Goal: Information Seeking & Learning: Learn about a topic

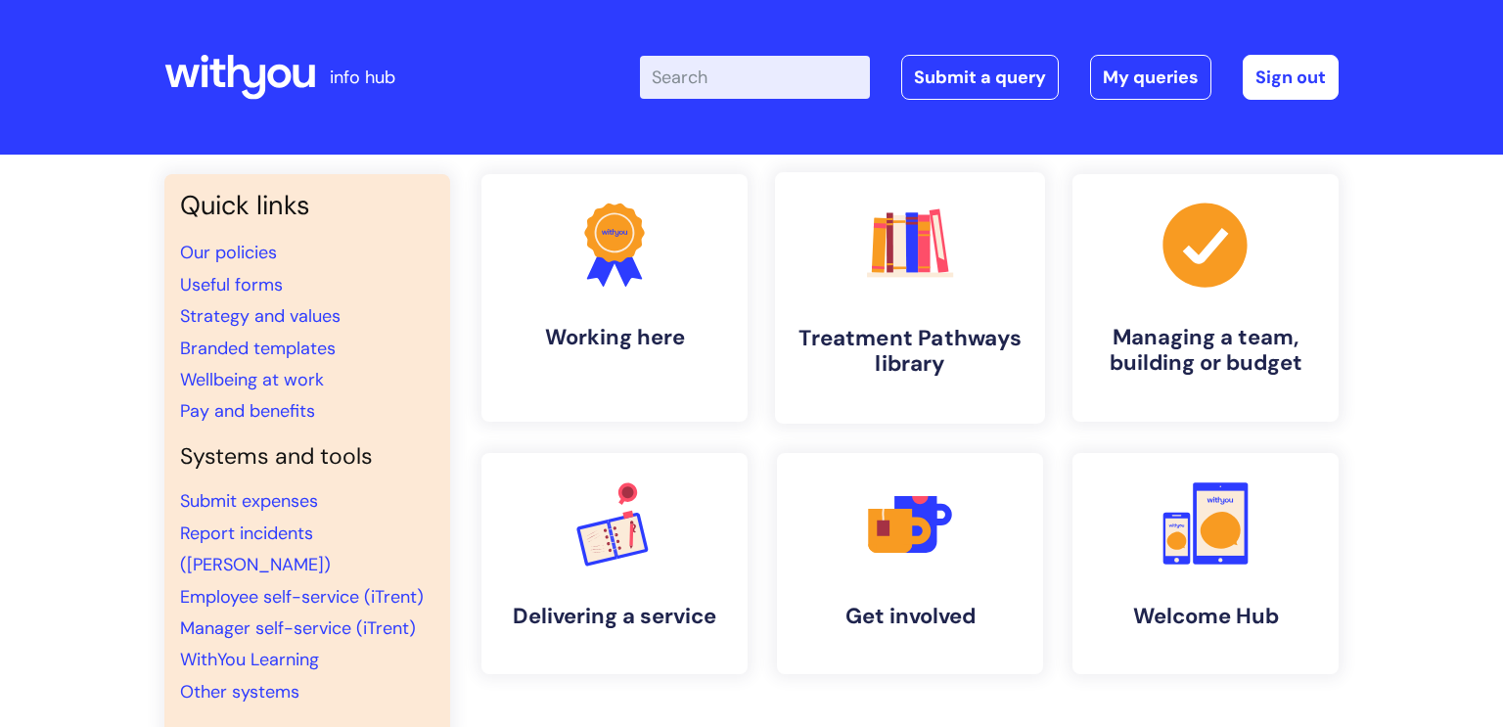
click at [920, 418] on link ".cls-1{fill:#f89b22;}.cls-1,.cls-2,.cls-3,.cls-4,.cls-5,.cls-6,.cls-7{stroke-wi…" at bounding box center [910, 298] width 270 height 252
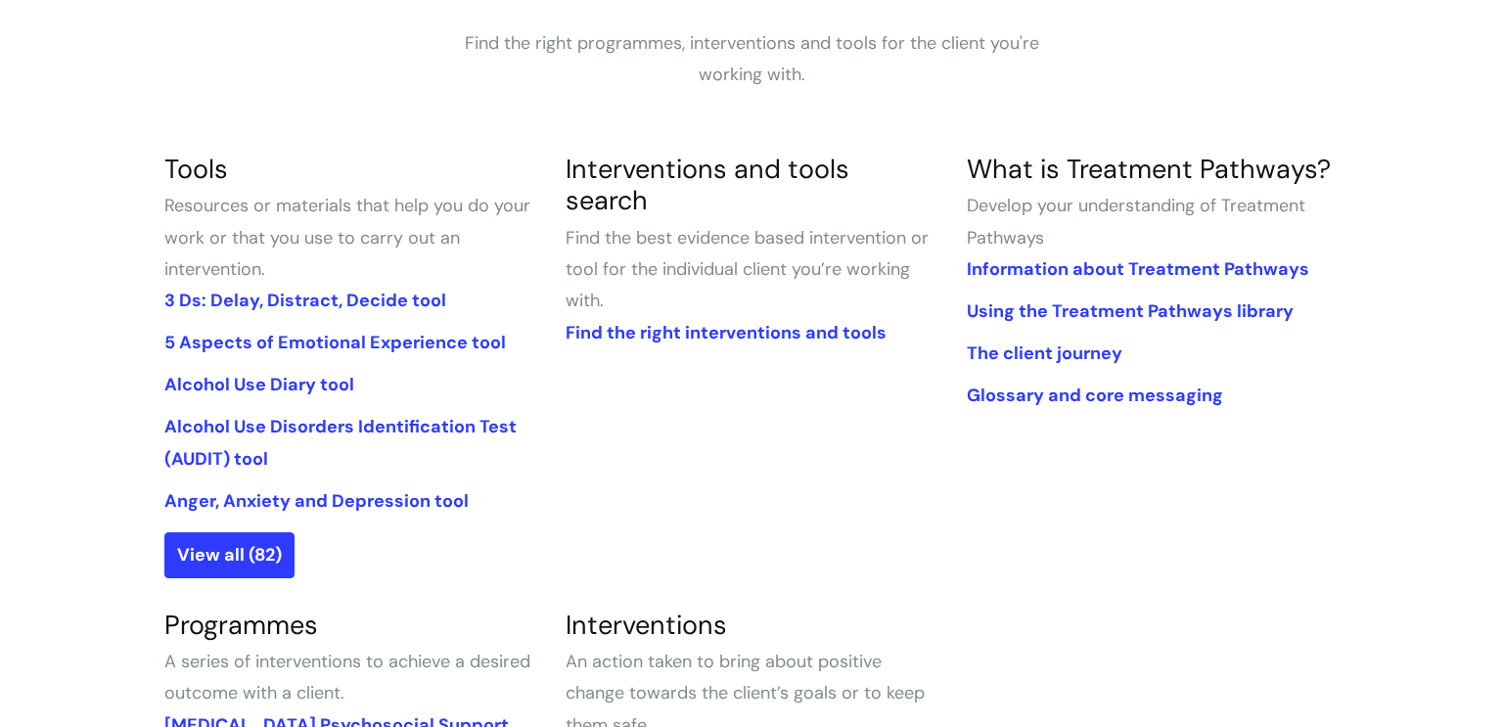
scroll to position [370, 0]
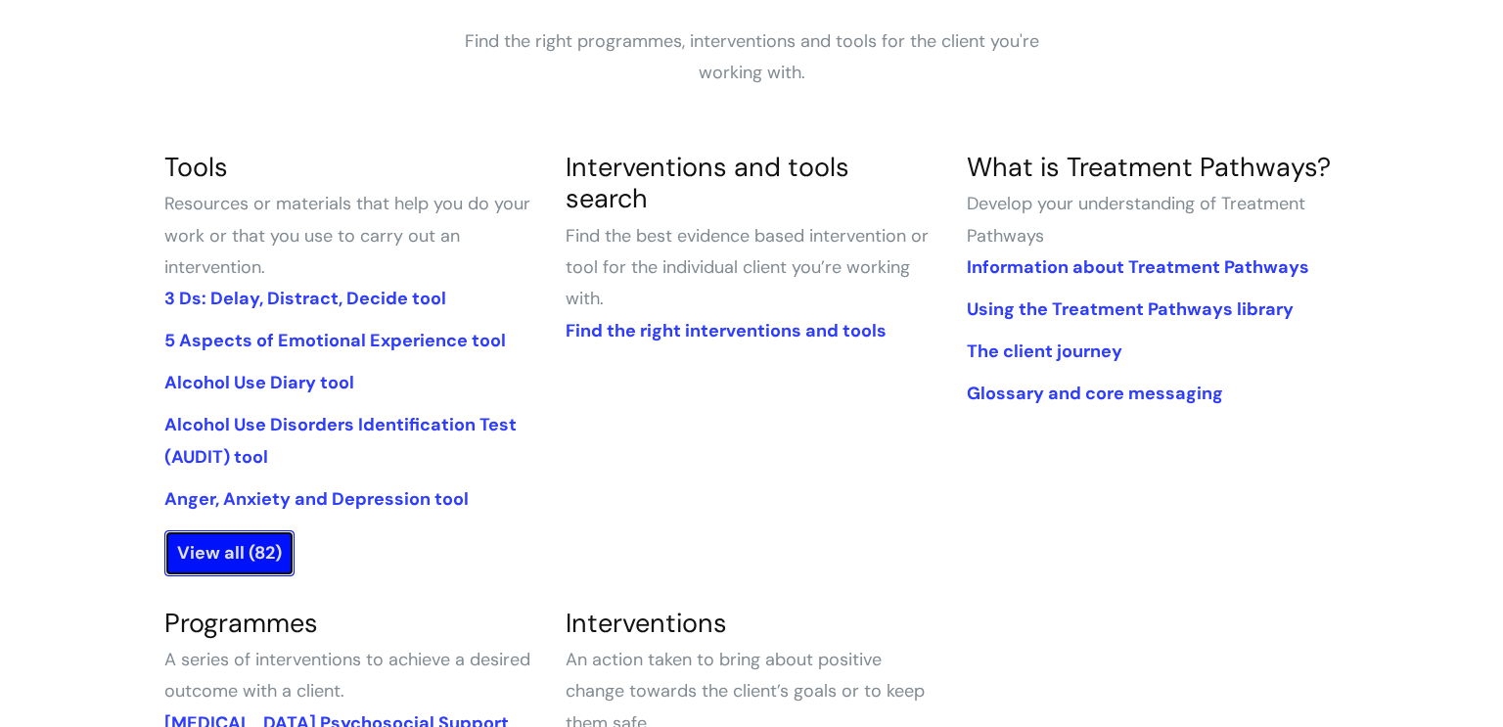
click at [251, 552] on link "View all (82)" at bounding box center [229, 552] width 130 height 45
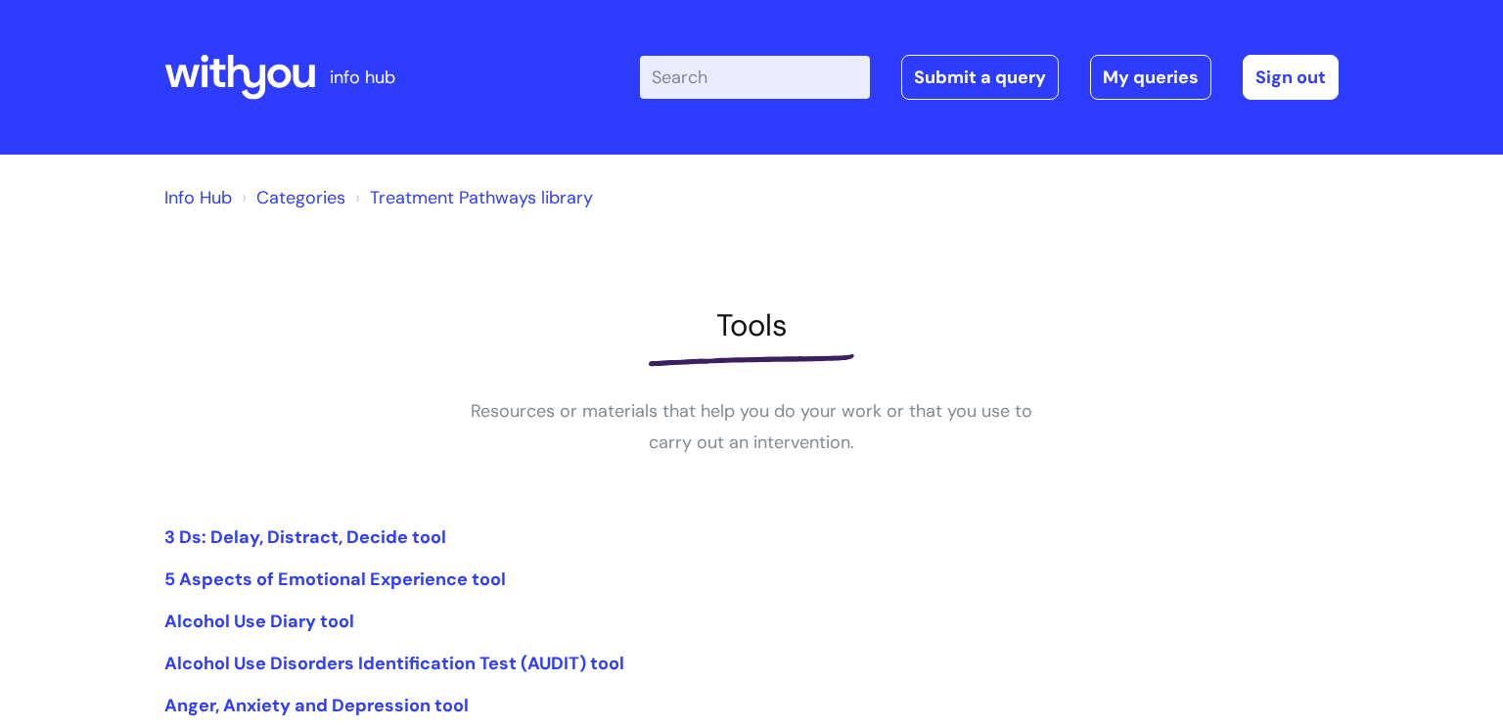
click at [707, 70] on input "Enter your search term here..." at bounding box center [755, 77] width 230 height 43
type input "decision"
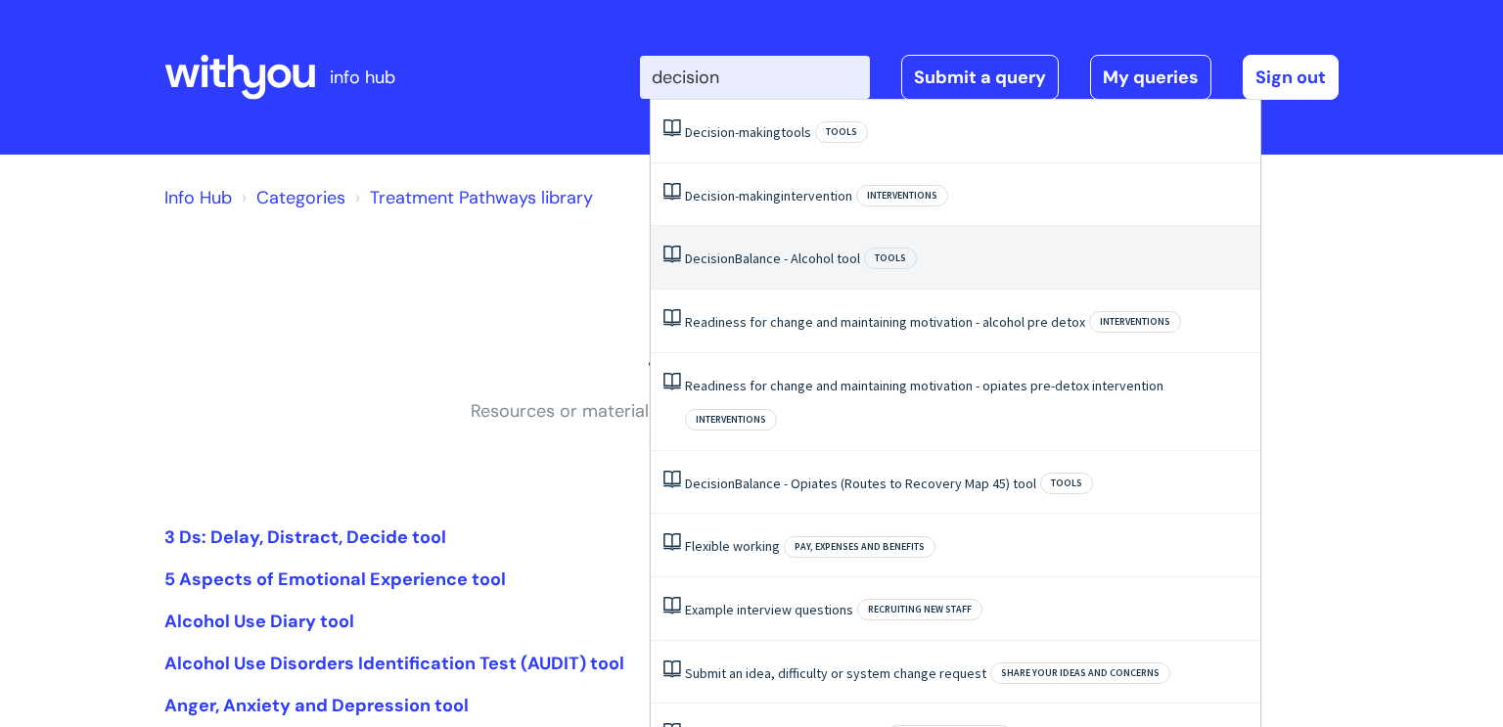
click at [789, 248] on li "Decision Balance - Alcohol tool Tools" at bounding box center [956, 258] width 610 height 64
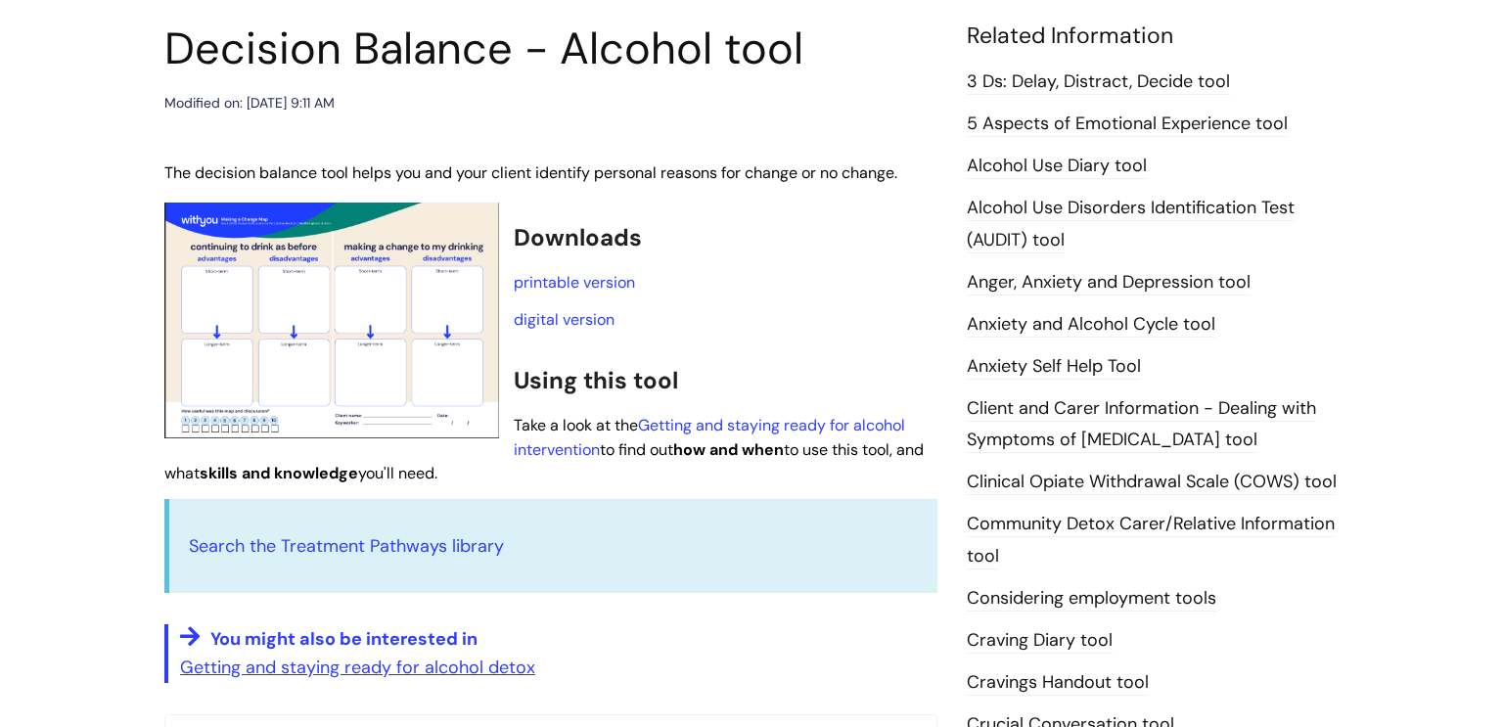
scroll to position [225, 0]
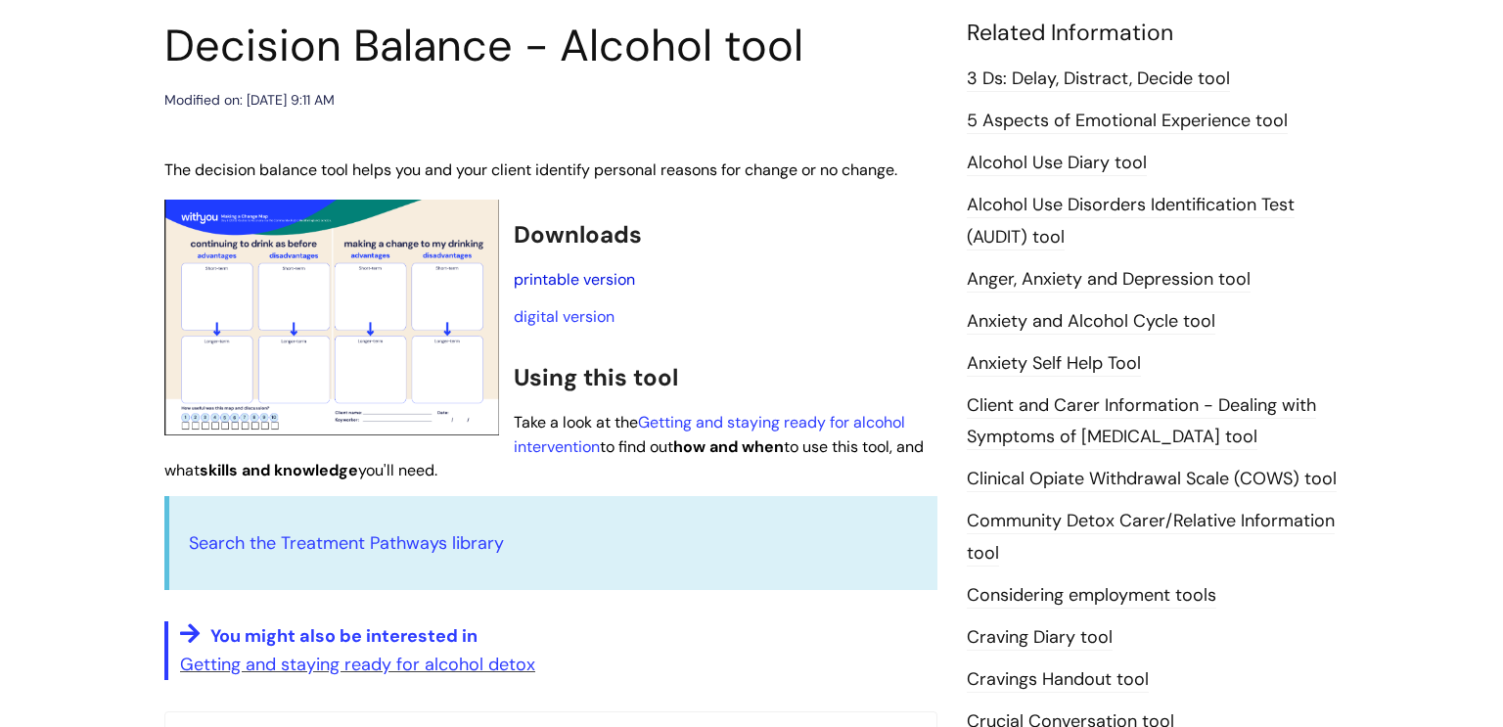
click at [582, 277] on link "printable version" at bounding box center [574, 279] width 121 height 21
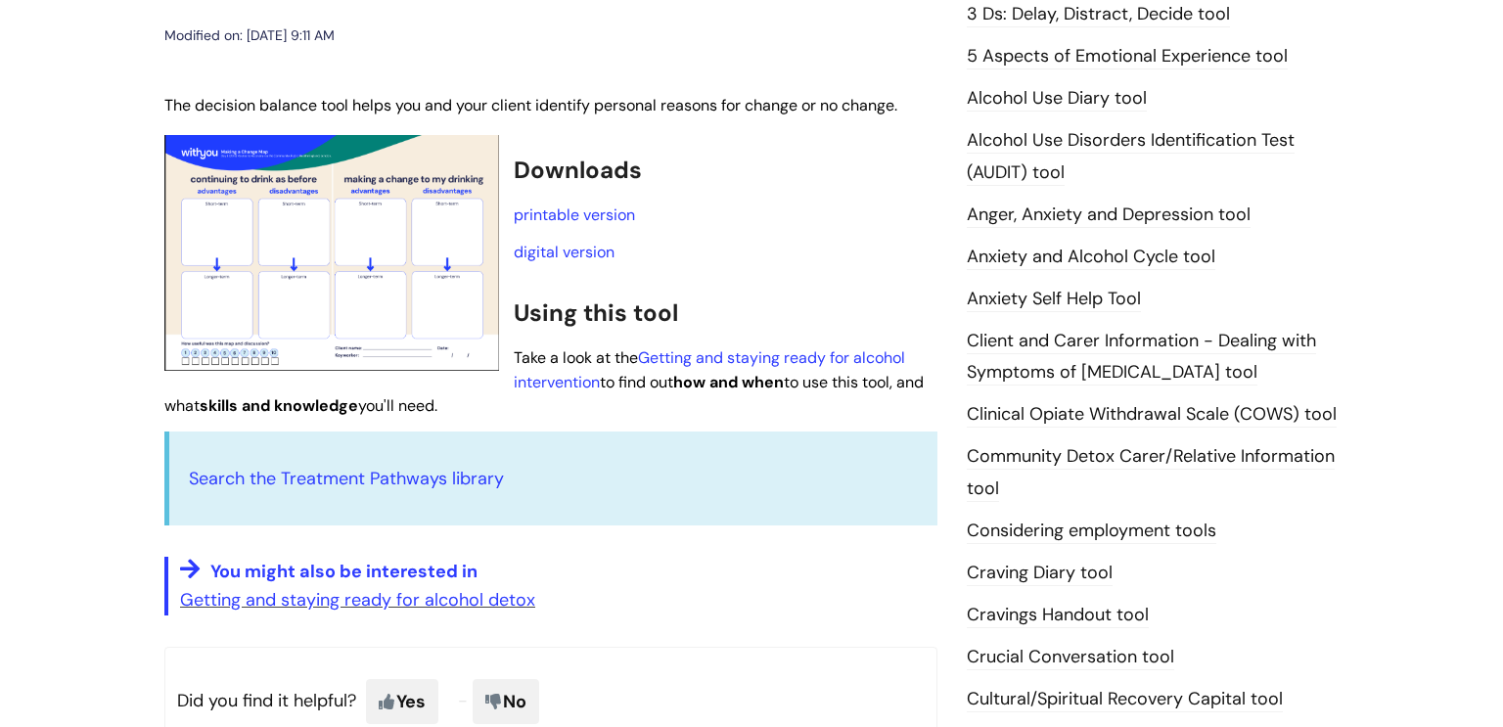
scroll to position [288, 0]
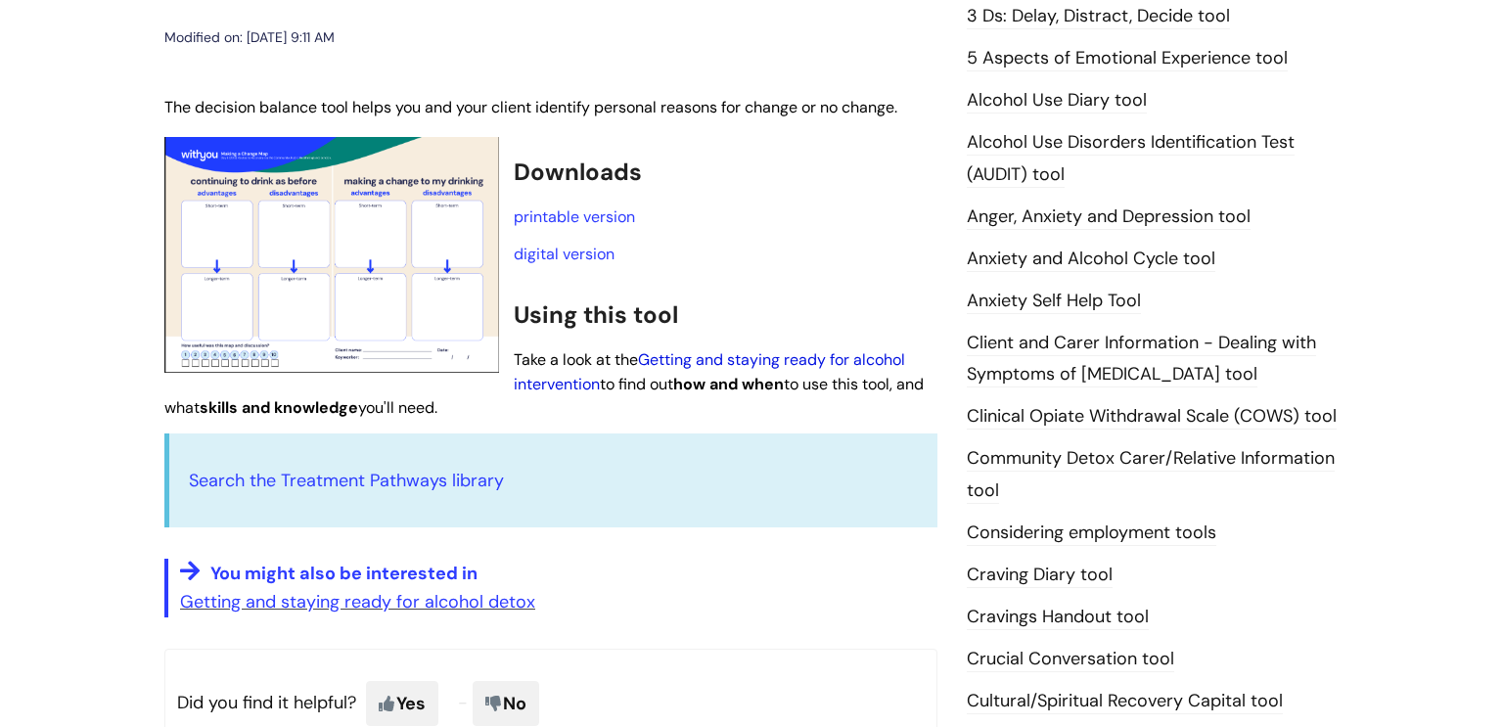
click at [711, 363] on link "Getting and staying ready for alcohol intervention" at bounding box center [709, 371] width 391 height 45
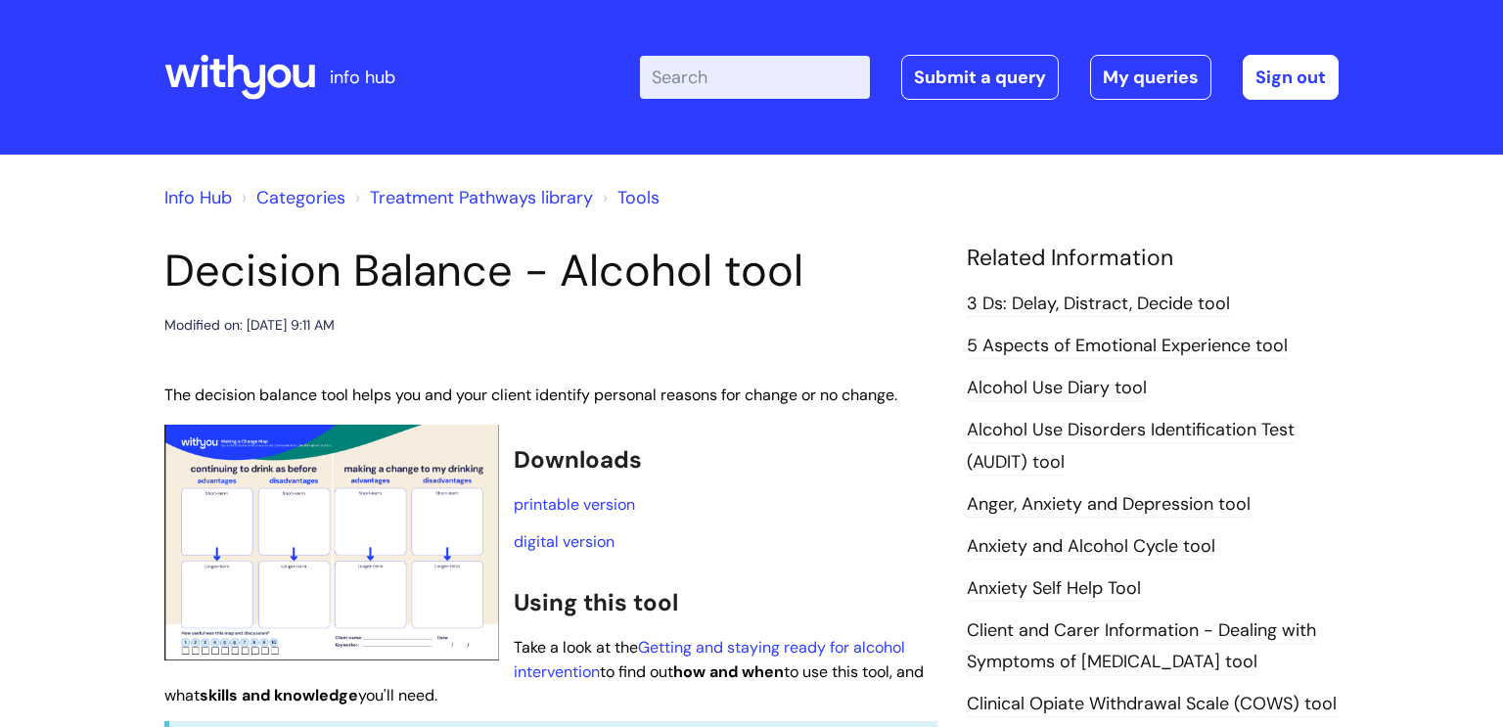
click at [624, 194] on link "Tools" at bounding box center [639, 197] width 42 height 23
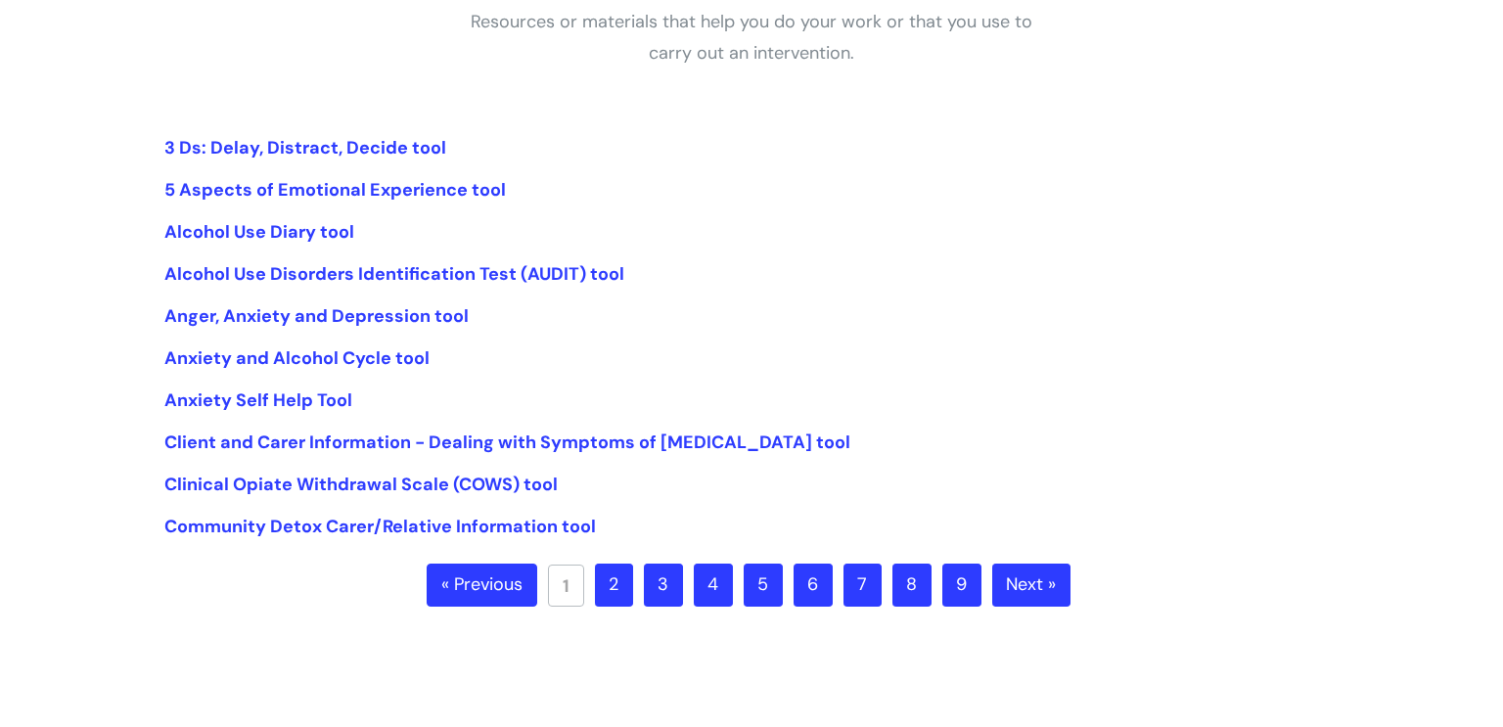
scroll to position [391, 0]
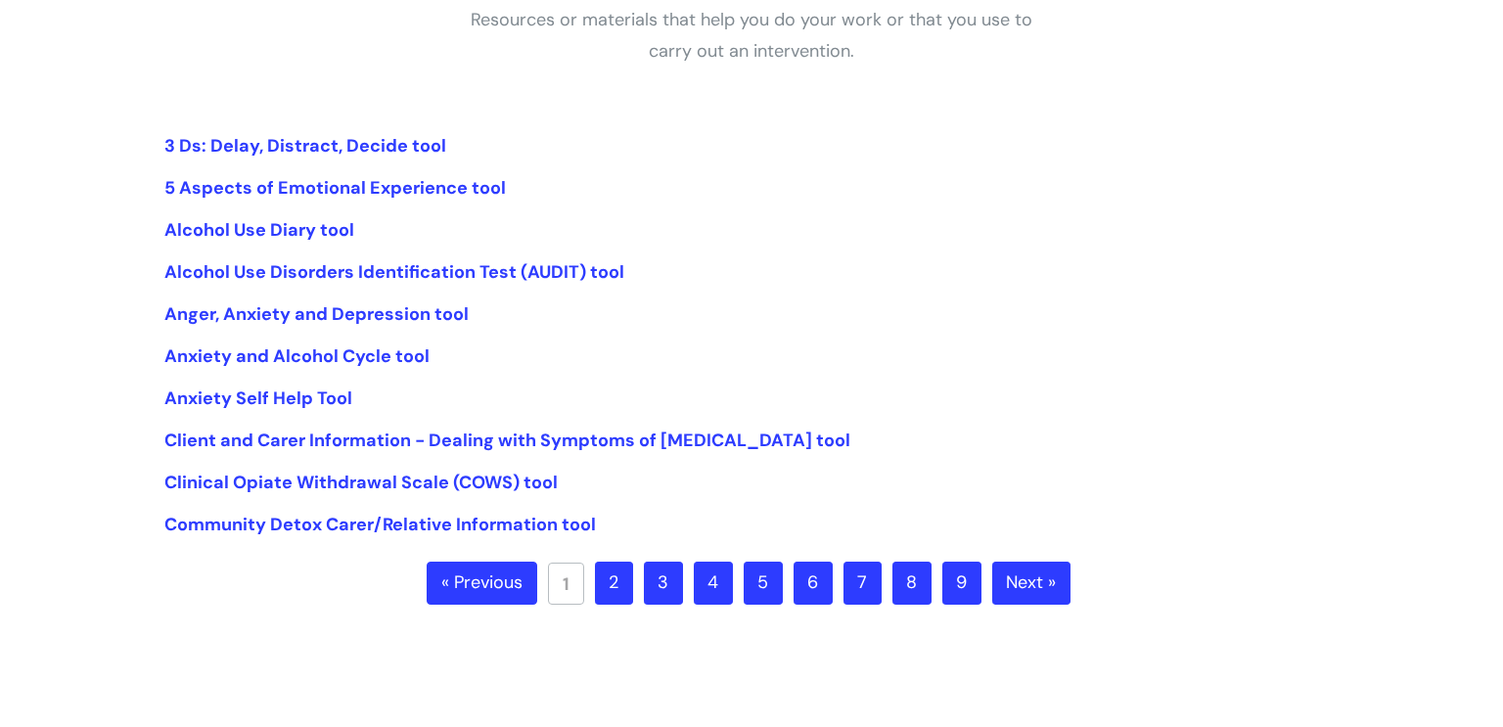
click at [622, 586] on link "2" at bounding box center [614, 583] width 38 height 43
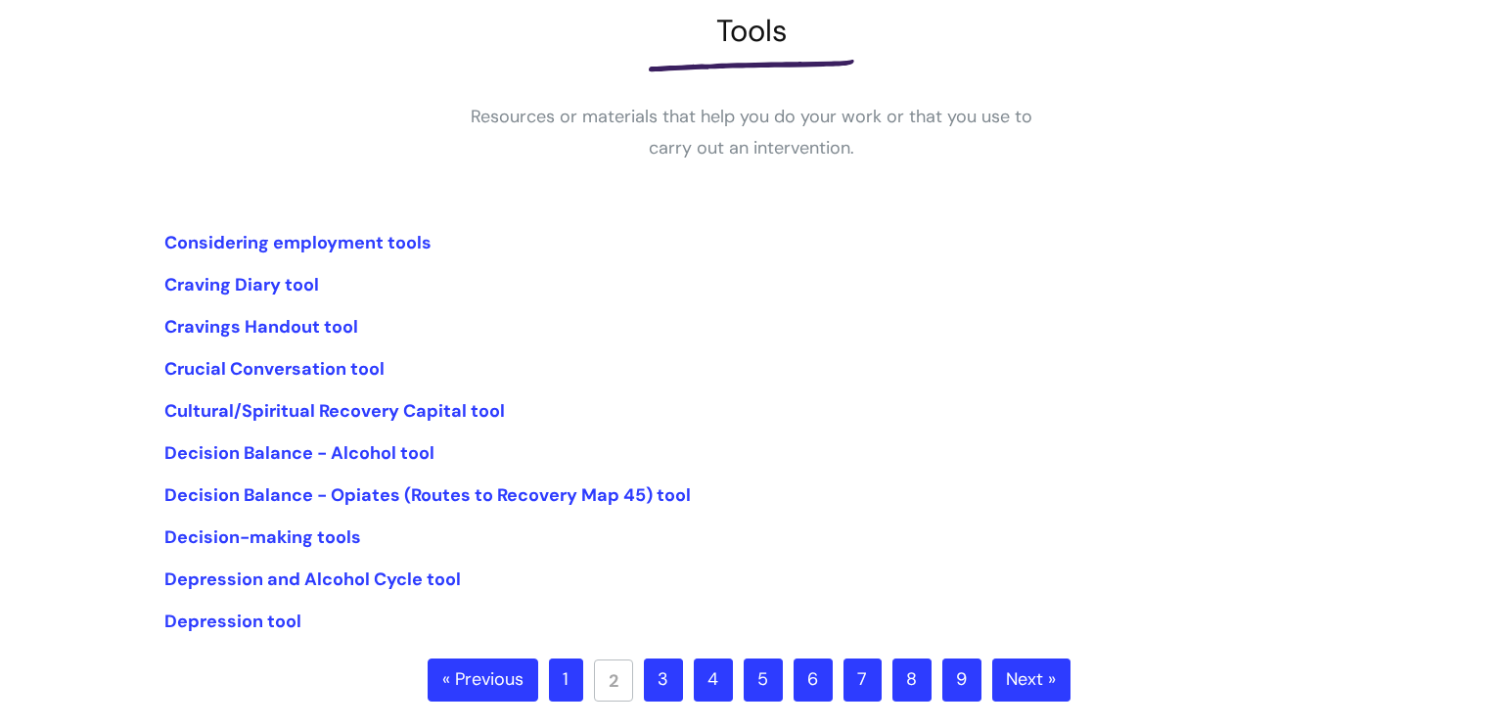
scroll to position [299, 0]
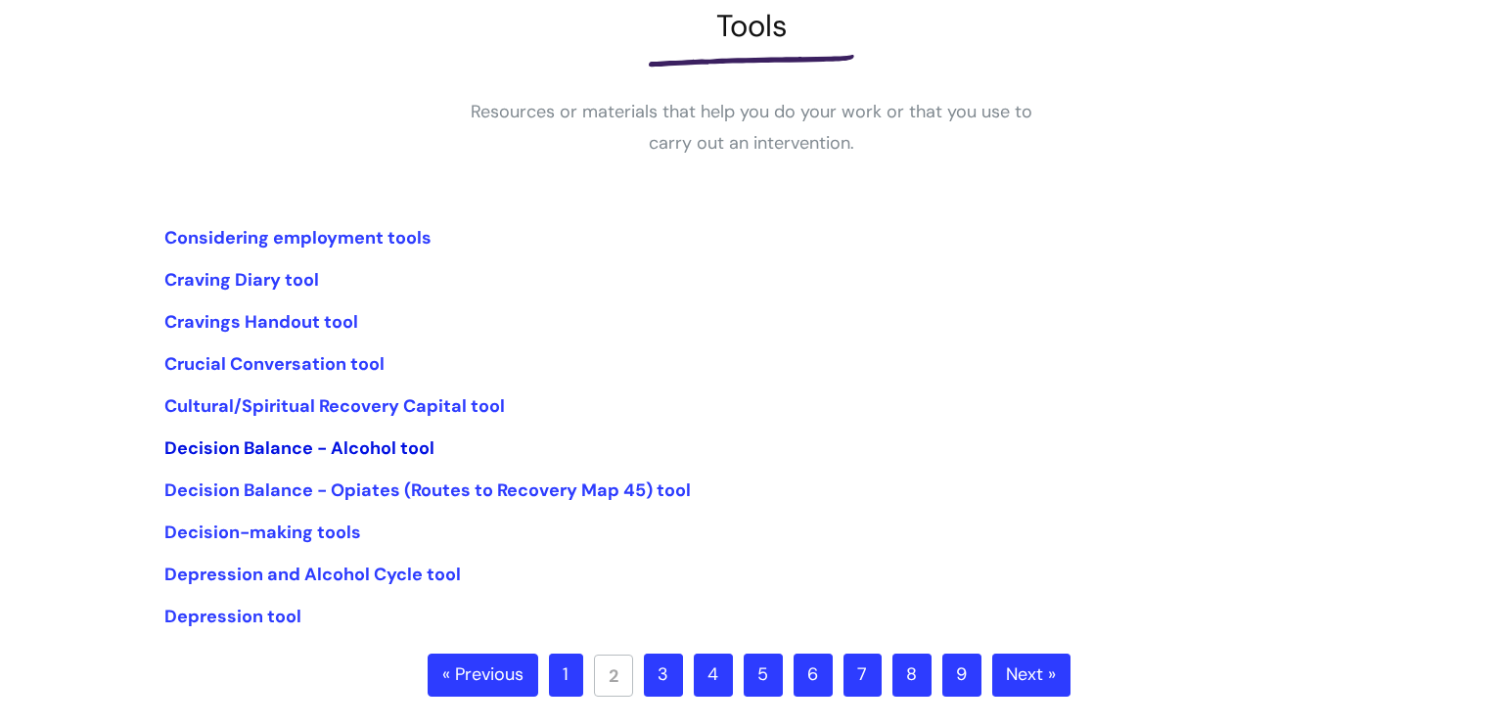
click at [368, 446] on link "Decision Balance - Alcohol tool" at bounding box center [299, 448] width 270 height 23
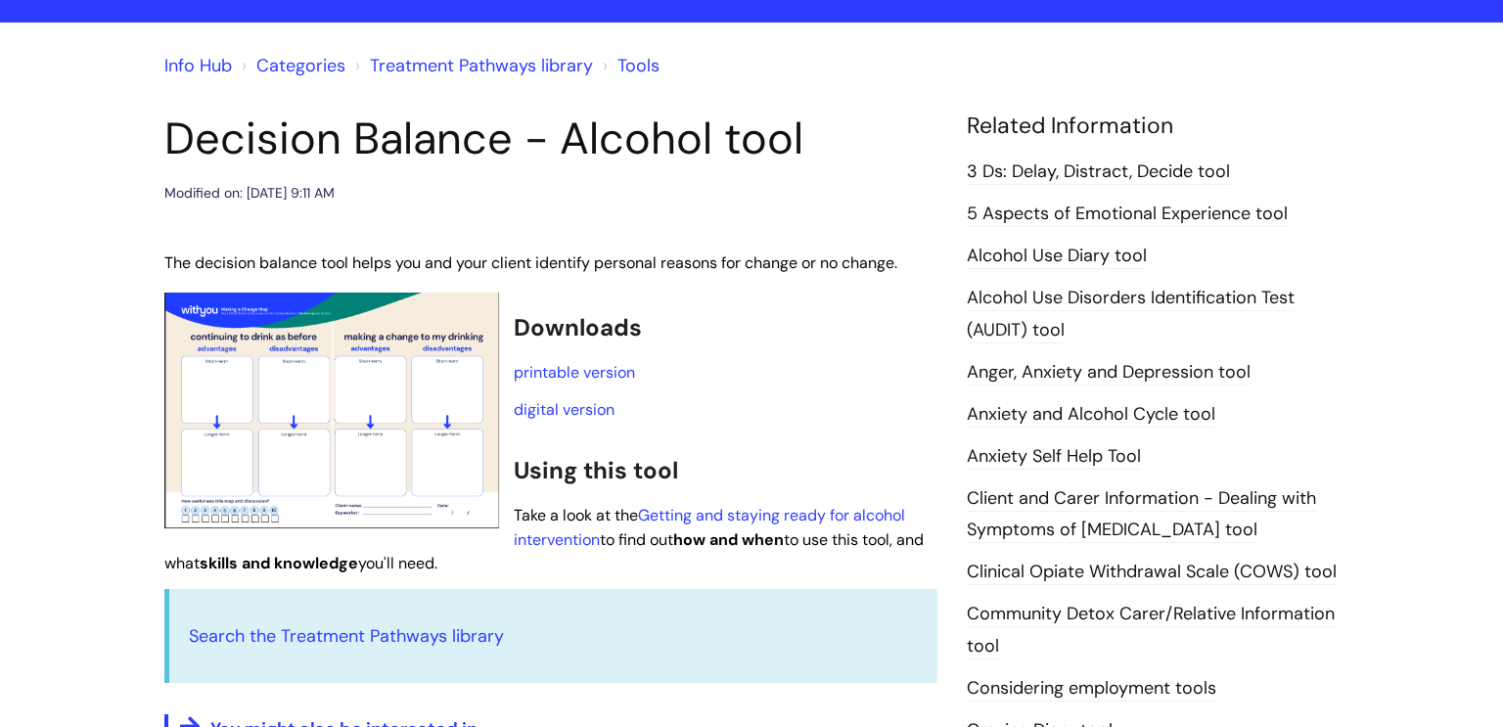
scroll to position [129, 0]
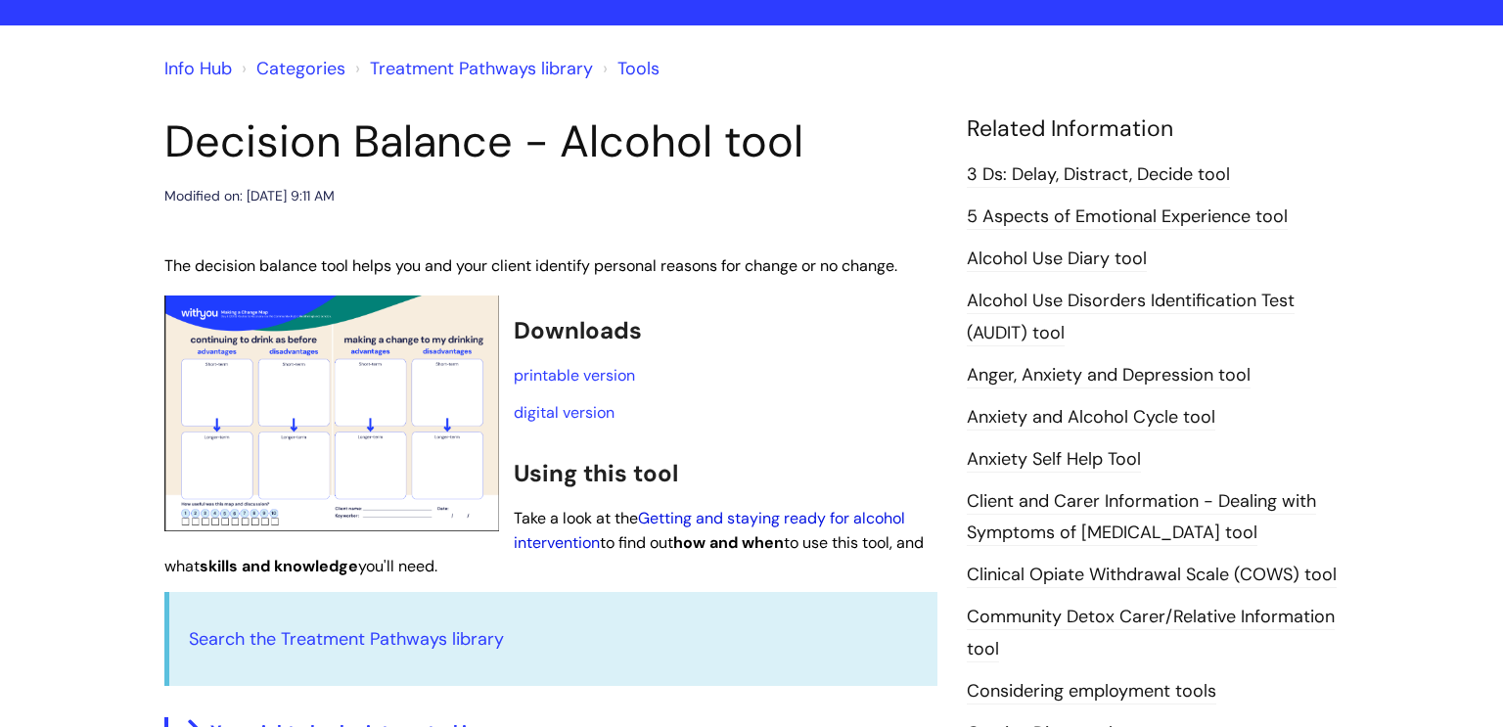
click at [714, 514] on link "Getting and staying ready for alcohol intervention" at bounding box center [709, 530] width 391 height 45
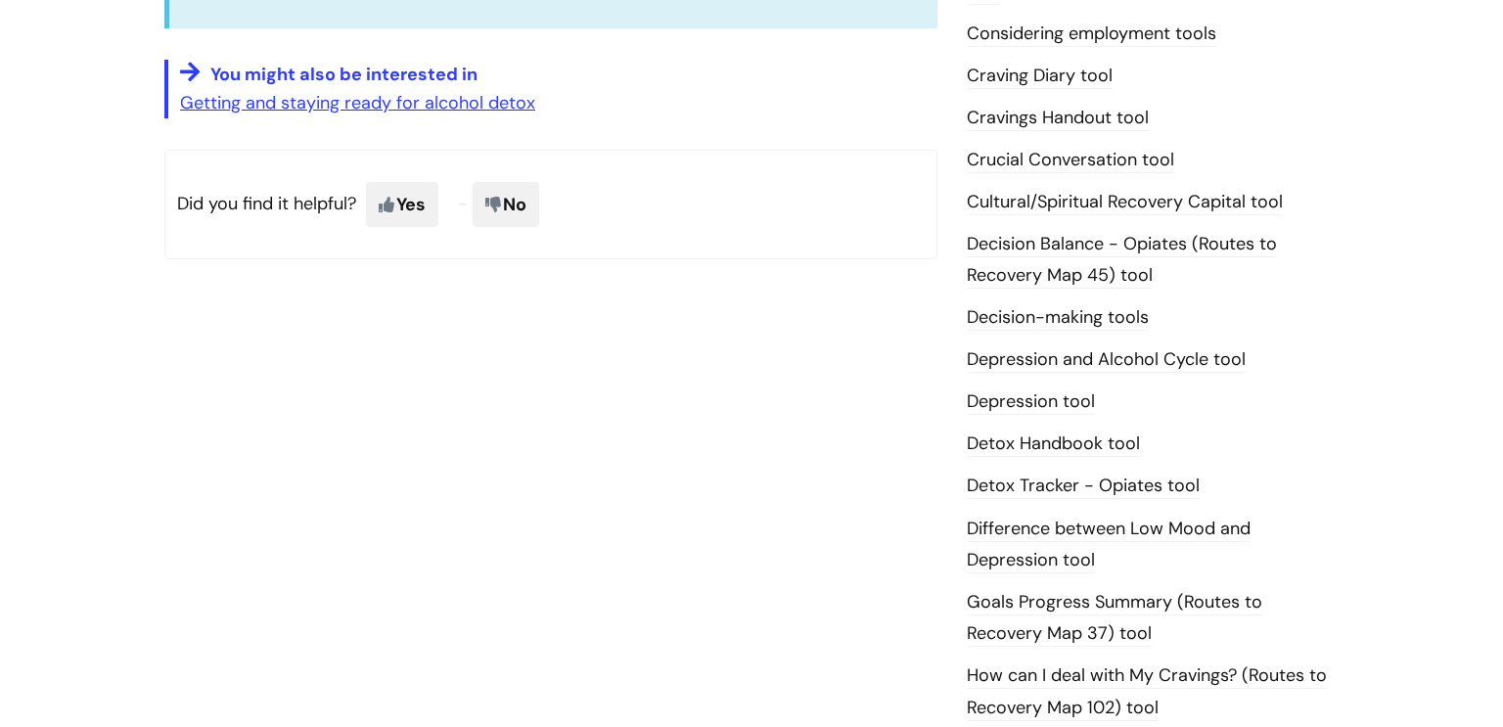
scroll to position [788, 0]
click at [1010, 322] on link "Decision-making tools" at bounding box center [1058, 316] width 182 height 25
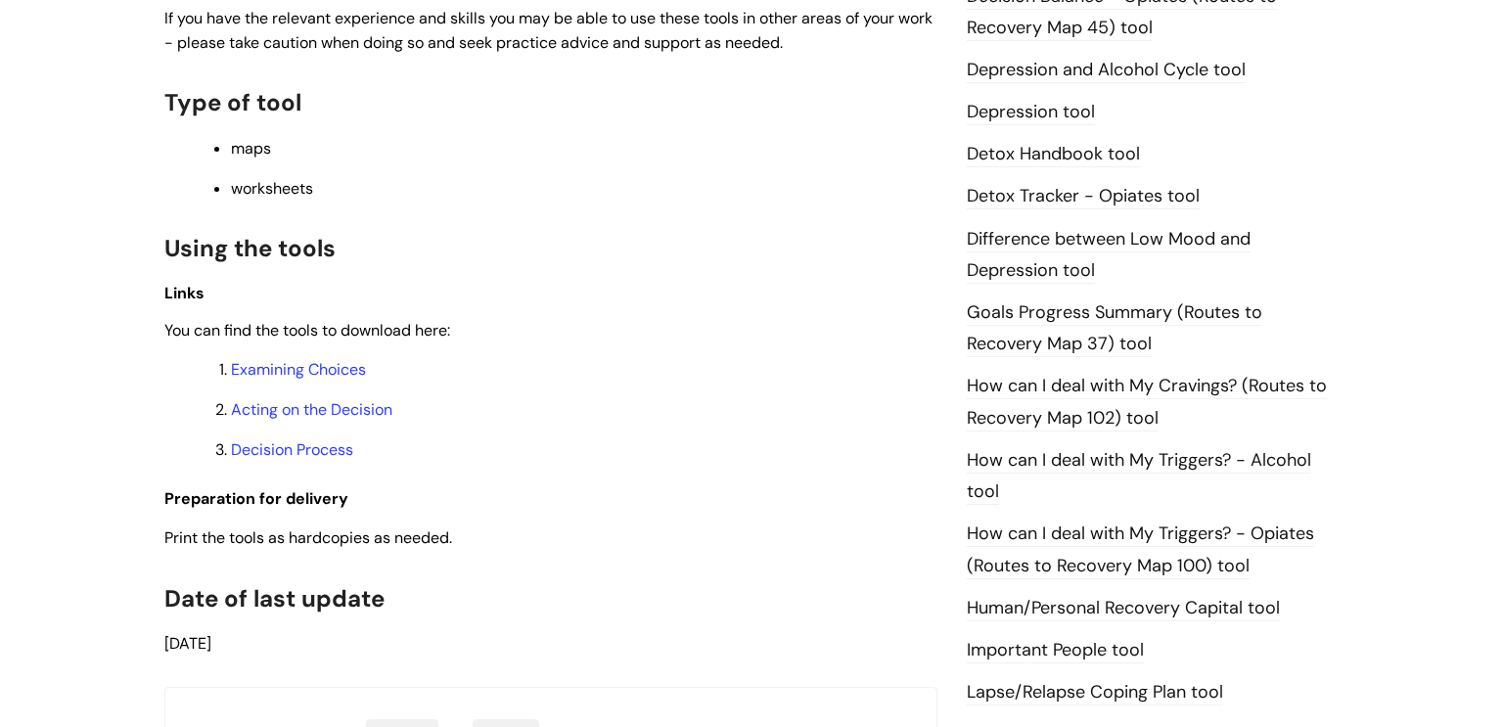
scroll to position [1082, 0]
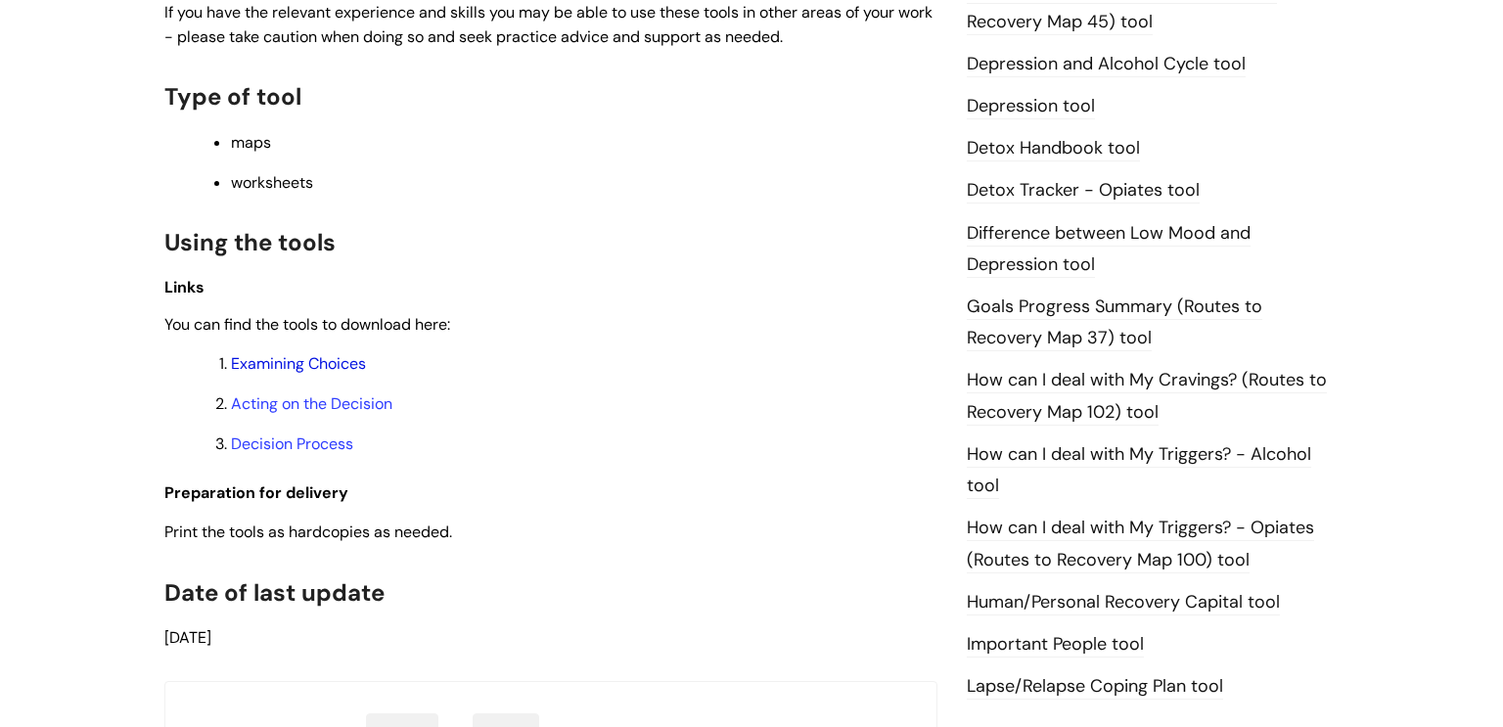
click at [328, 374] on link "Examining Choices" at bounding box center [298, 363] width 135 height 21
click at [354, 414] on link "Acting on the Decision" at bounding box center [311, 403] width 161 height 21
click at [261, 454] on link "Decision Process" at bounding box center [292, 444] width 122 height 21
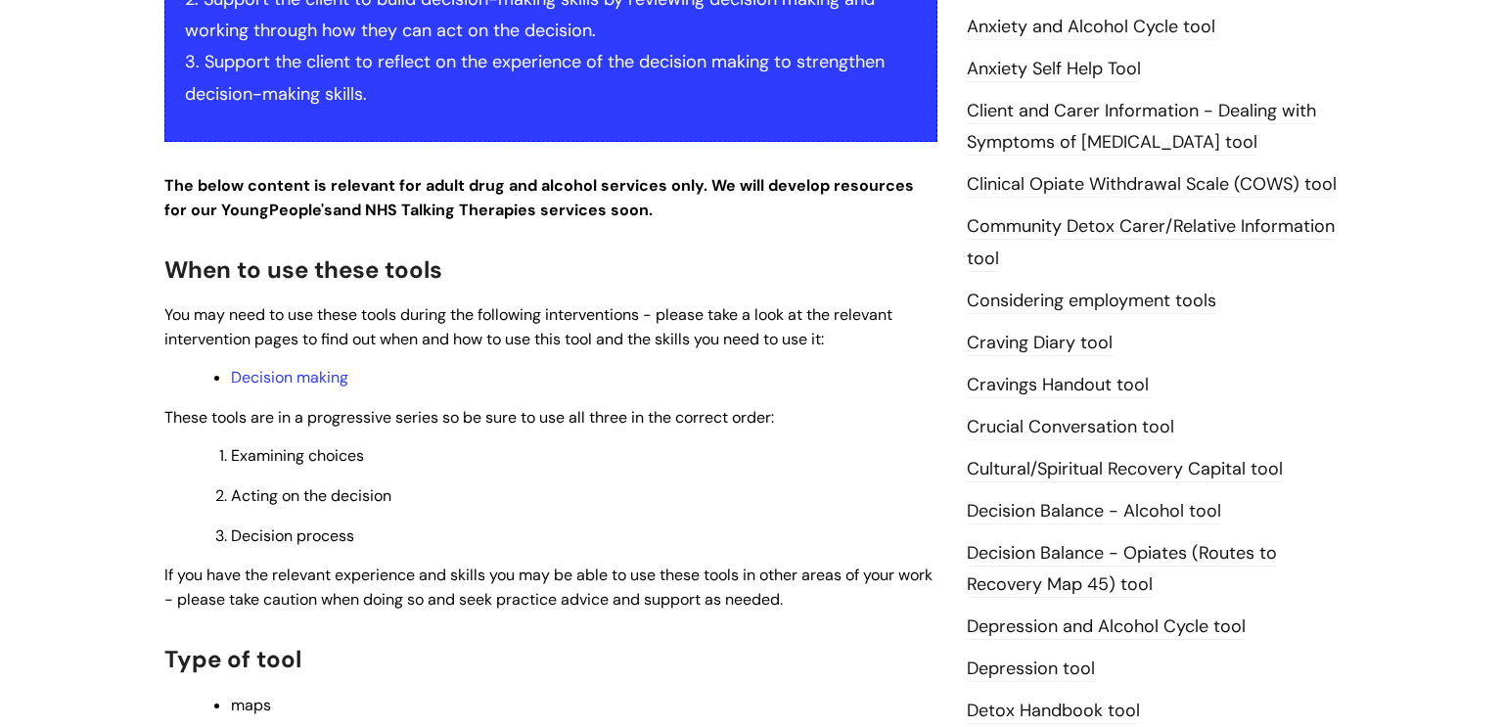
scroll to position [524, 0]
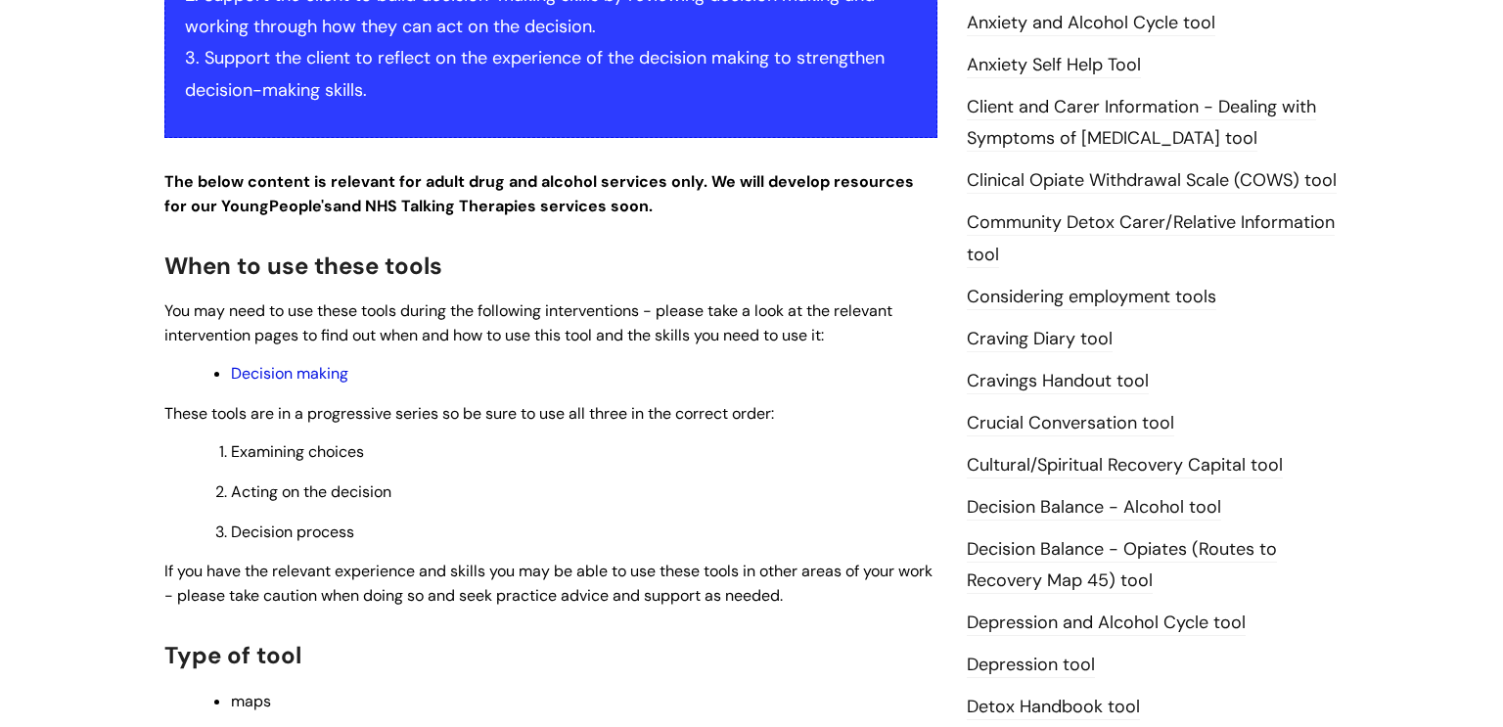
click at [320, 375] on link "Decision making" at bounding box center [289, 373] width 117 height 21
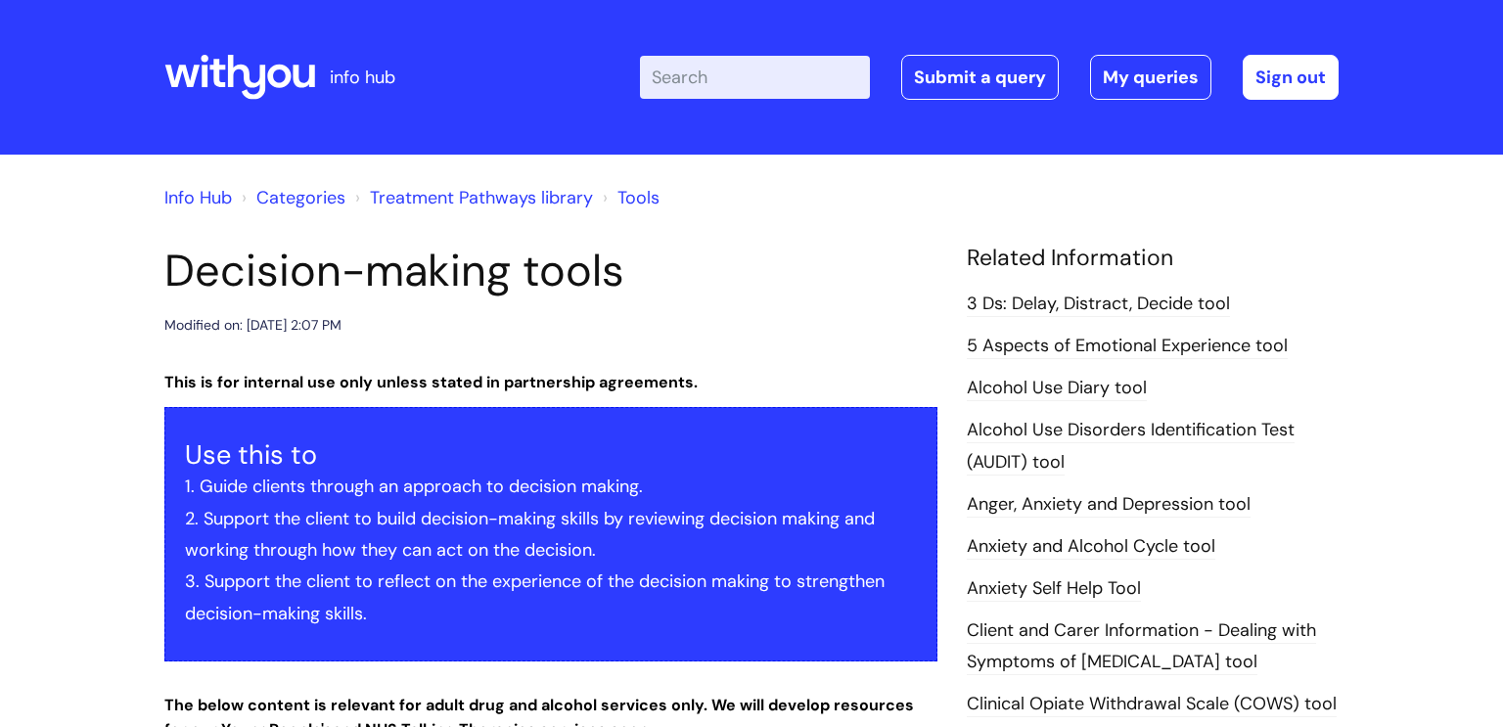
scroll to position [2, 0]
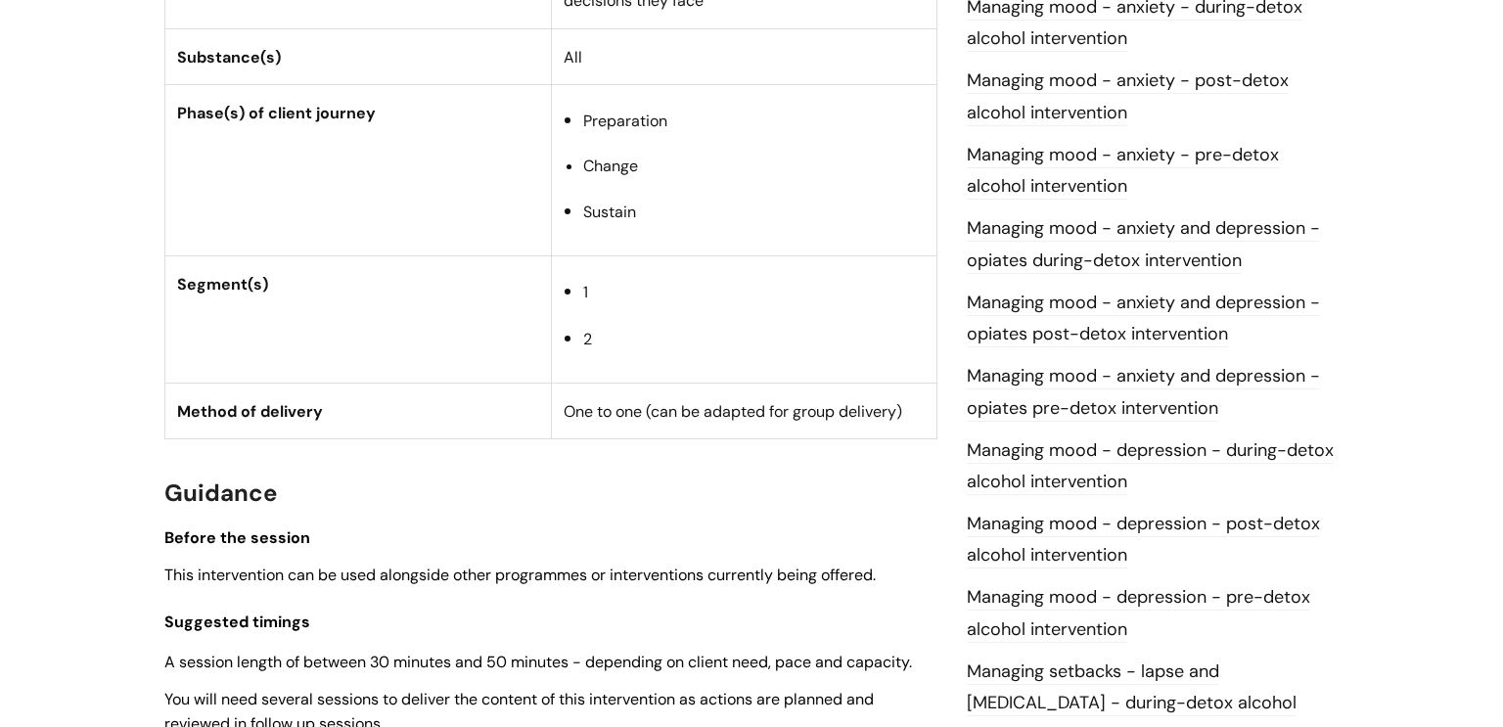
scroll to position [1006, 0]
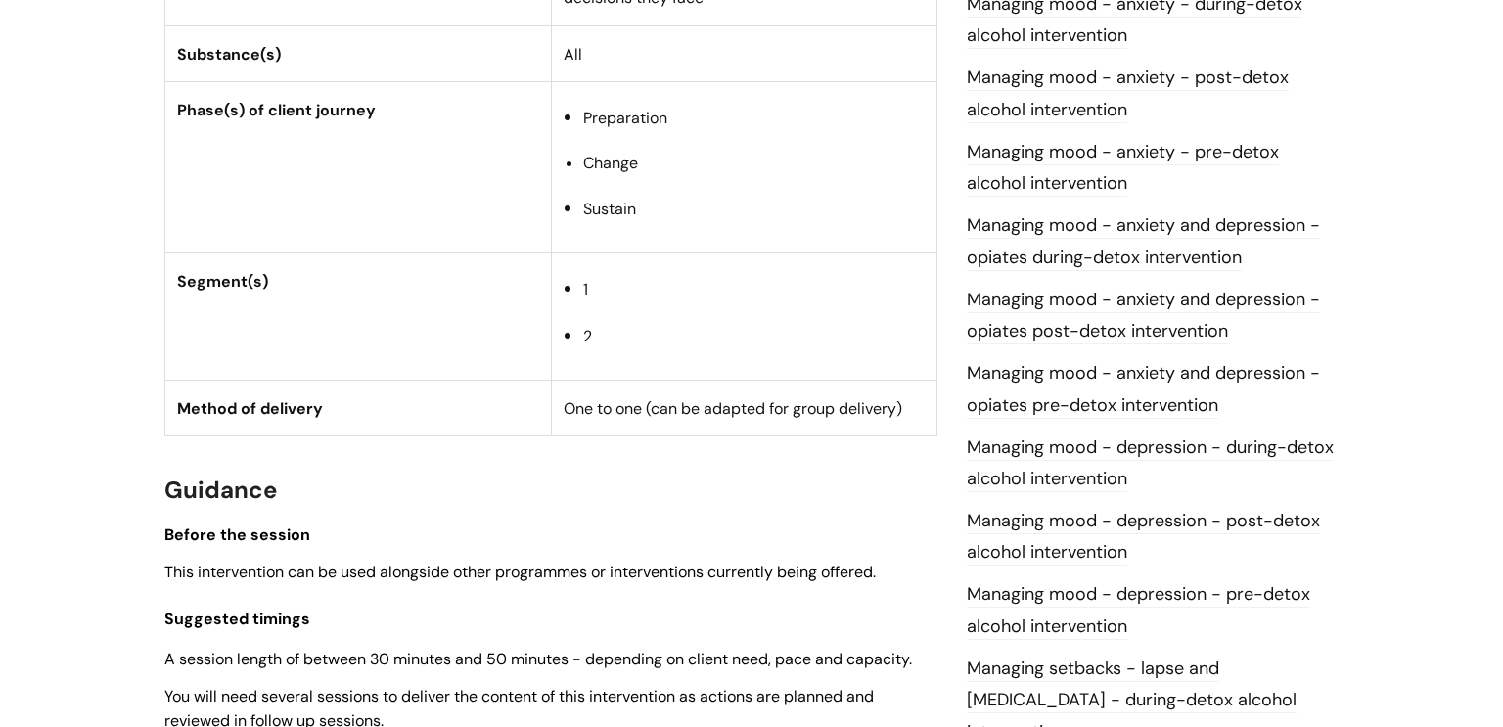
click at [1017, 524] on link "Managing mood - depression - post-detox alcohol intervention" at bounding box center [1143, 537] width 353 height 57
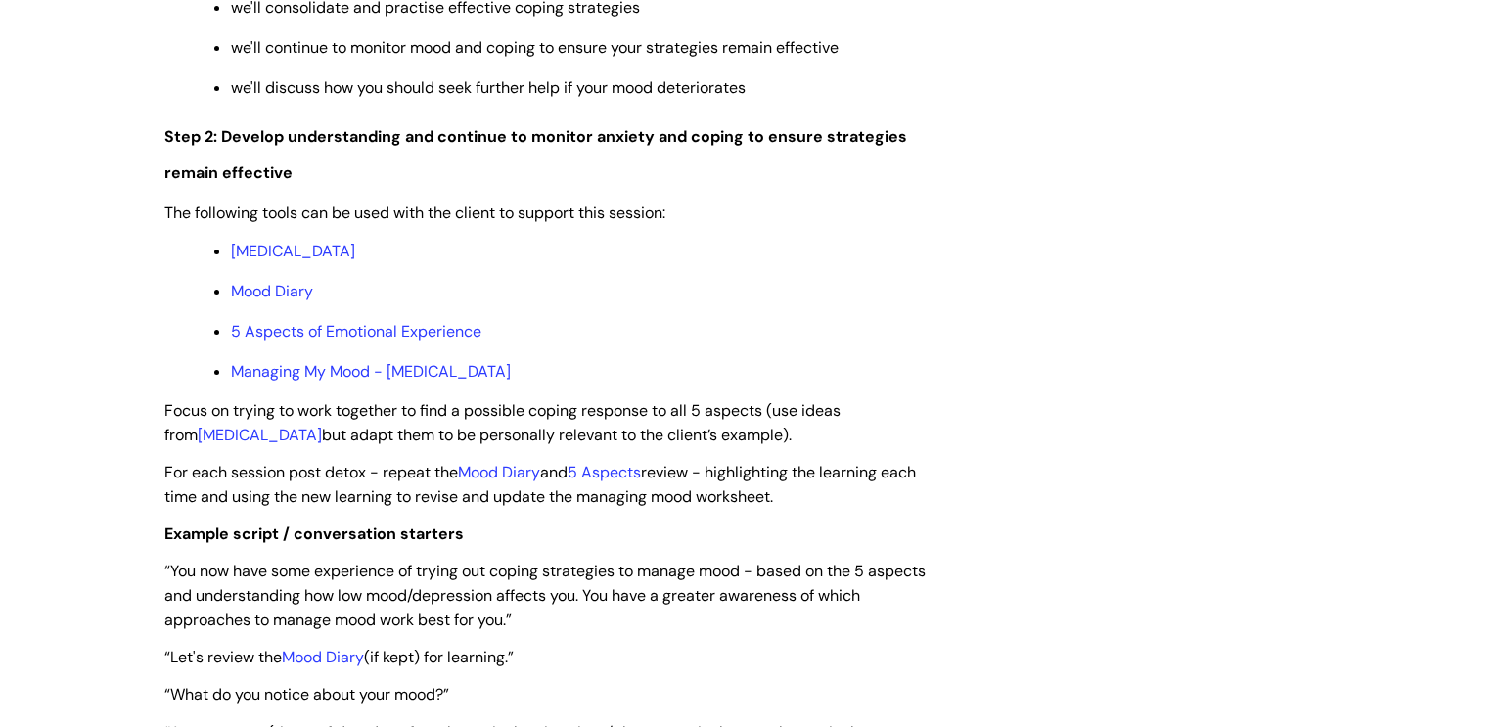
scroll to position [2911, 0]
click at [297, 340] on link "5 Aspects of Emotional Experience" at bounding box center [356, 329] width 251 height 21
click at [407, 380] on link "Managing My Mood - [MEDICAL_DATA]" at bounding box center [371, 369] width 280 height 21
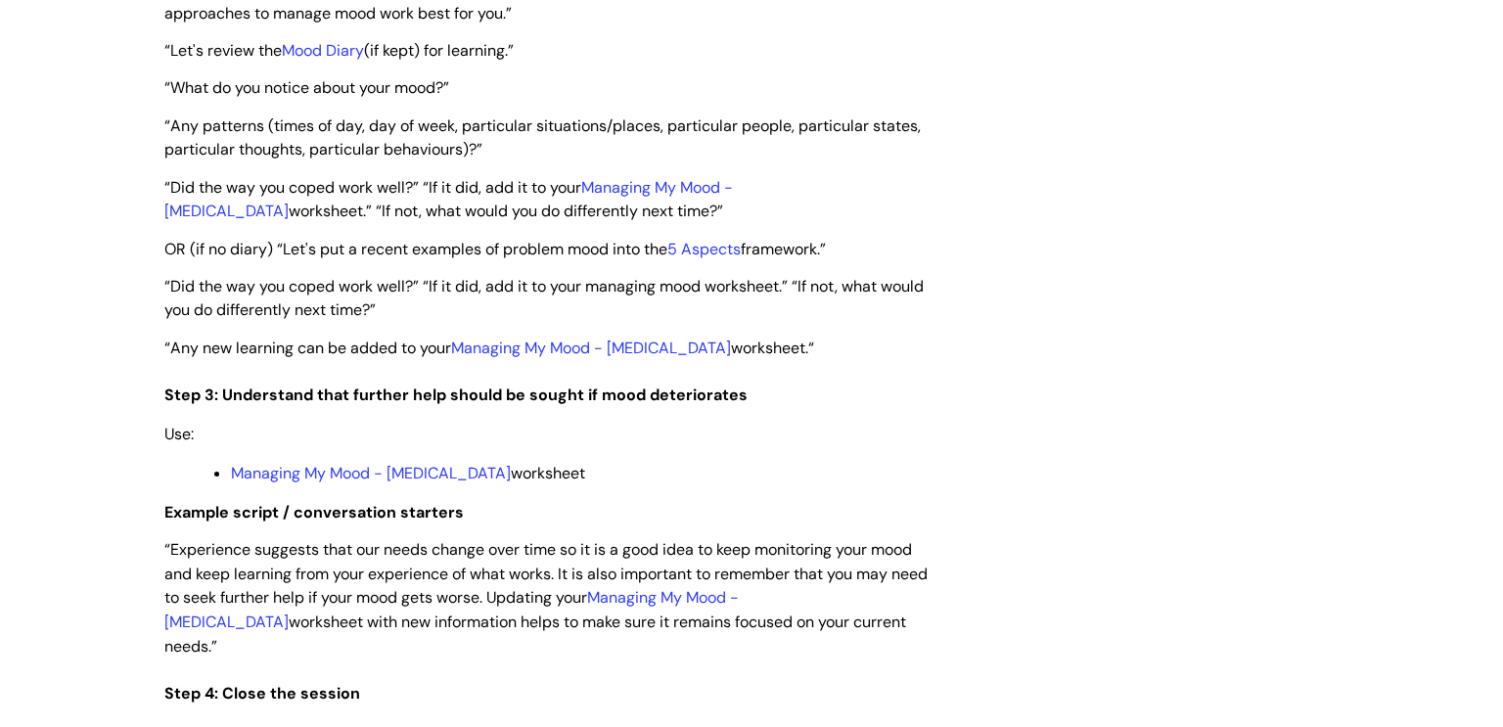
scroll to position [3520, 0]
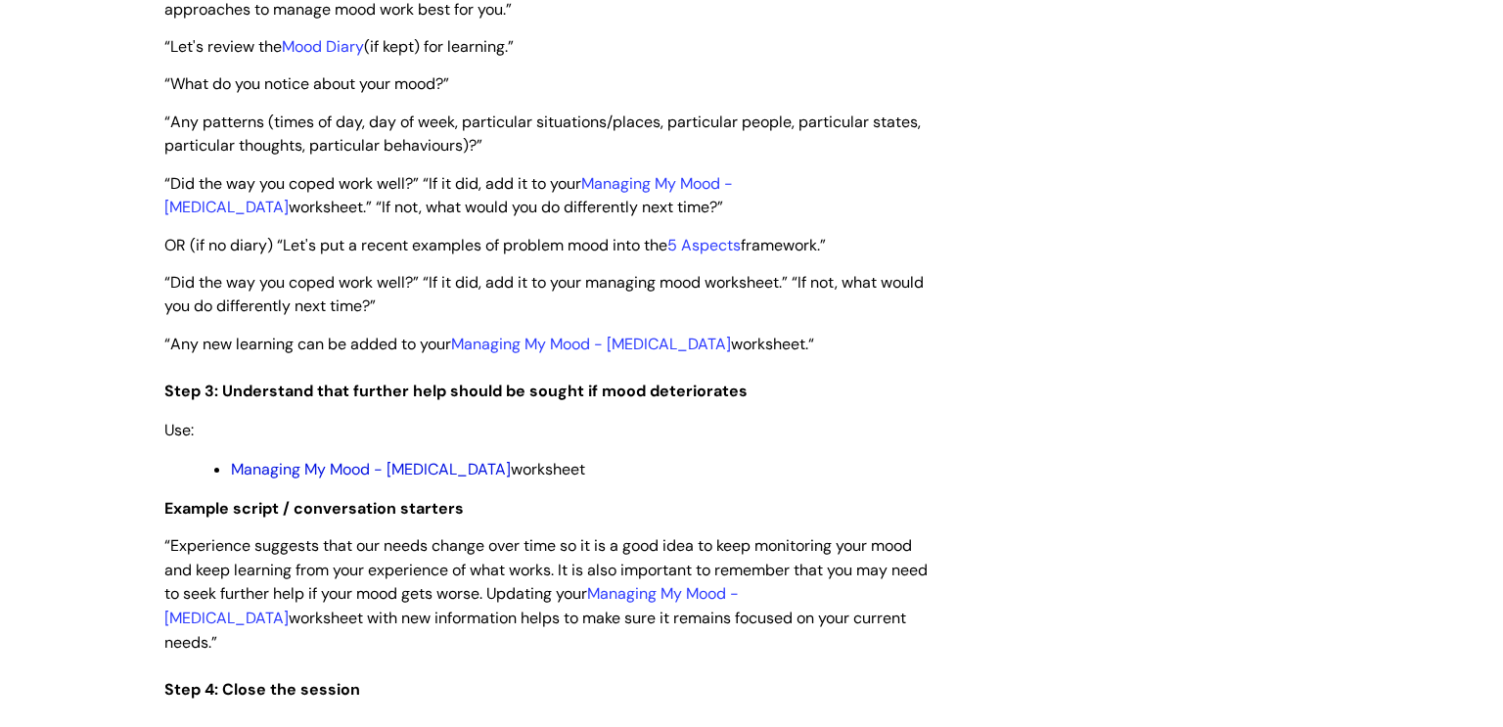
click at [447, 480] on link "Managing My Mood - [MEDICAL_DATA]" at bounding box center [371, 469] width 280 height 21
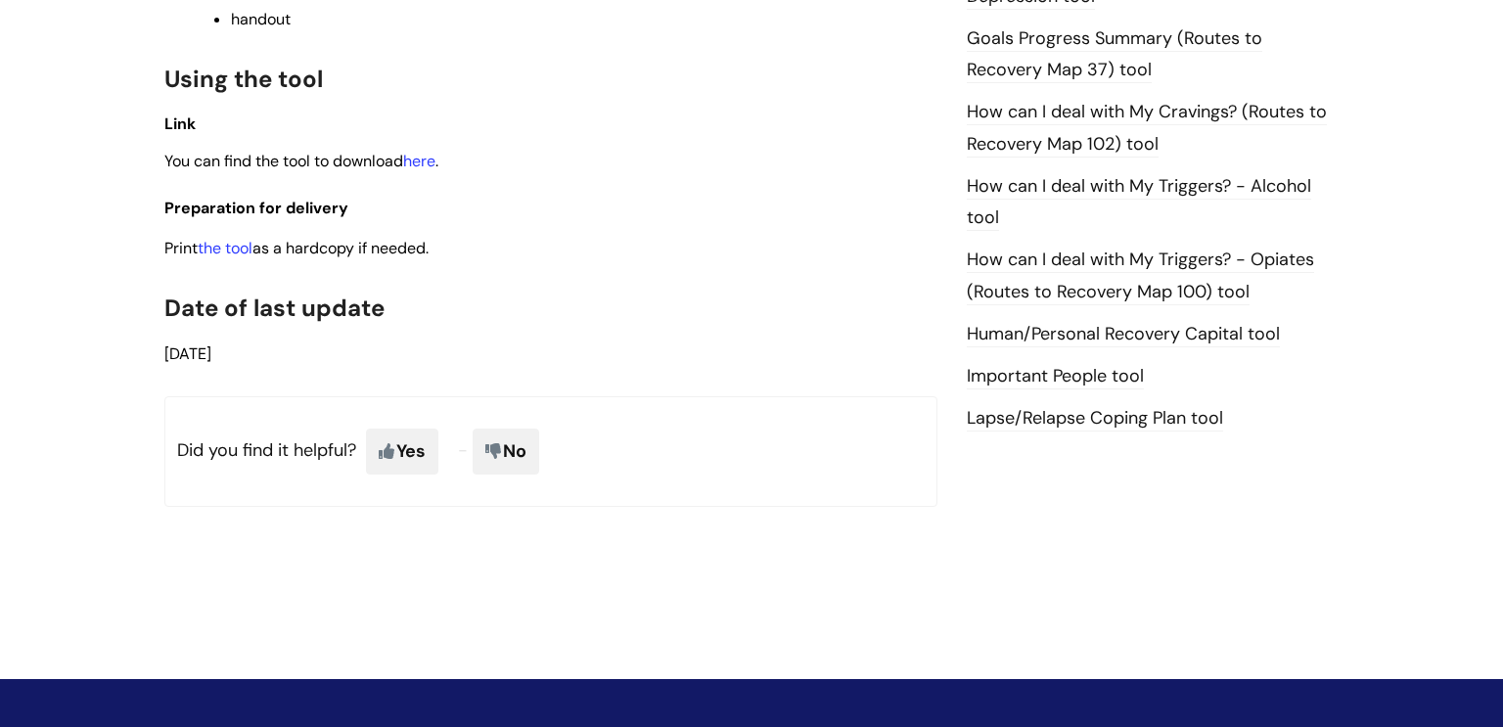
scroll to position [1324, 0]
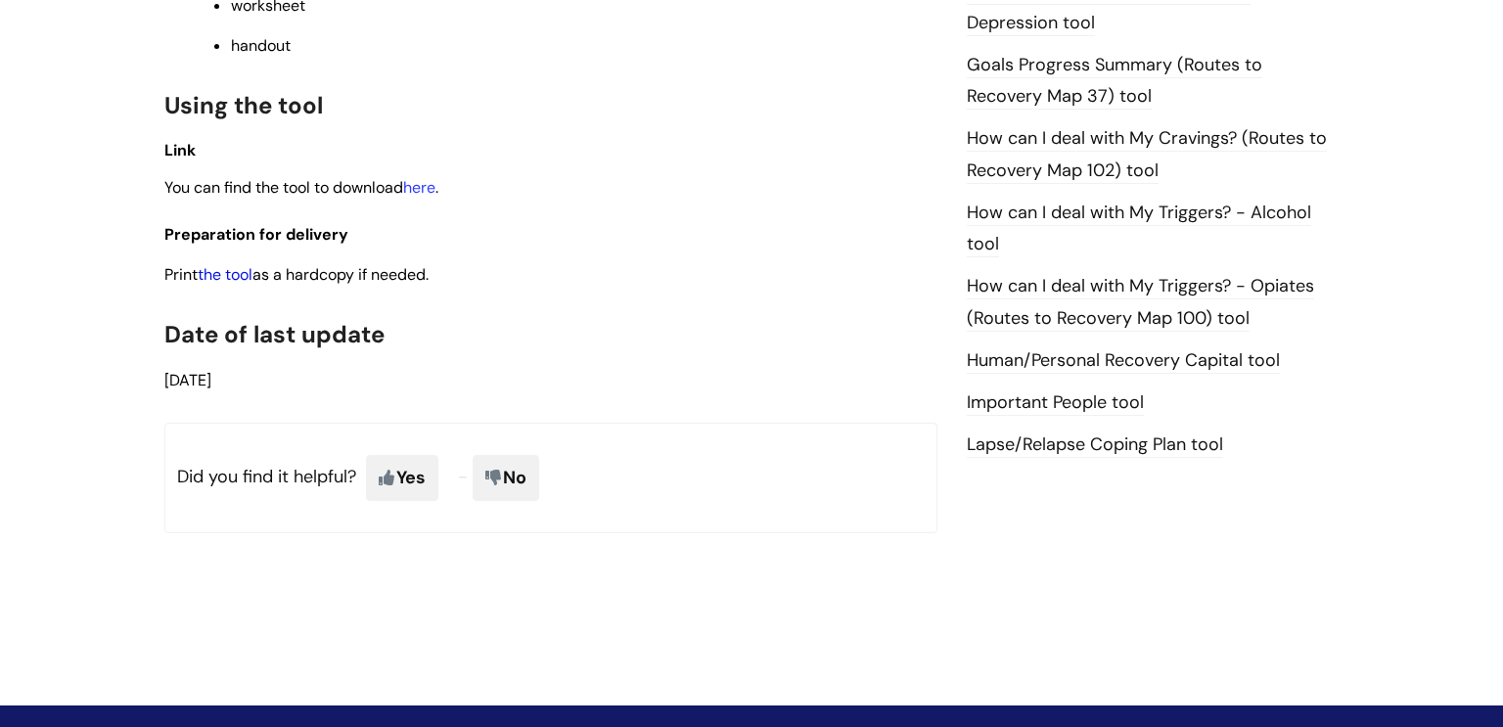
click at [216, 285] on link "the tool" at bounding box center [225, 274] width 55 height 21
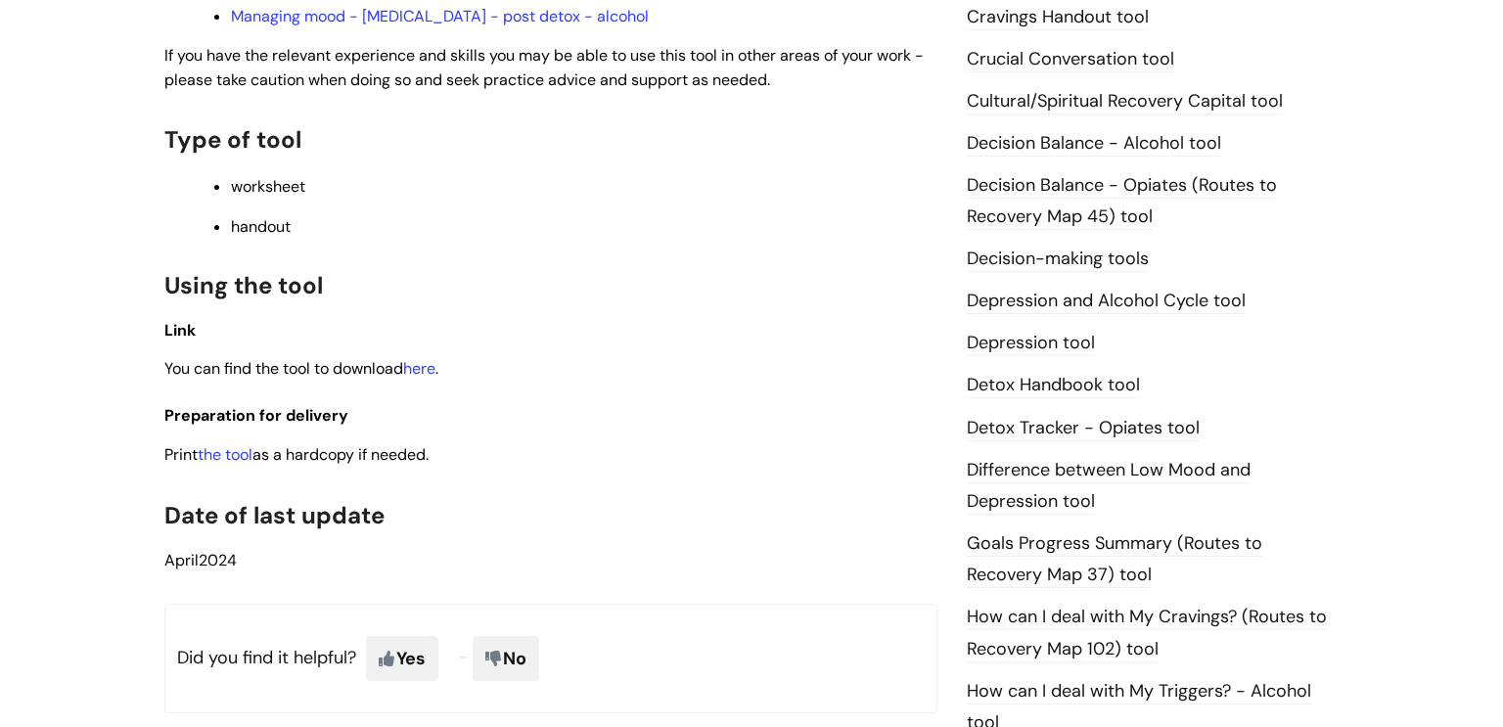
scroll to position [869, 0]
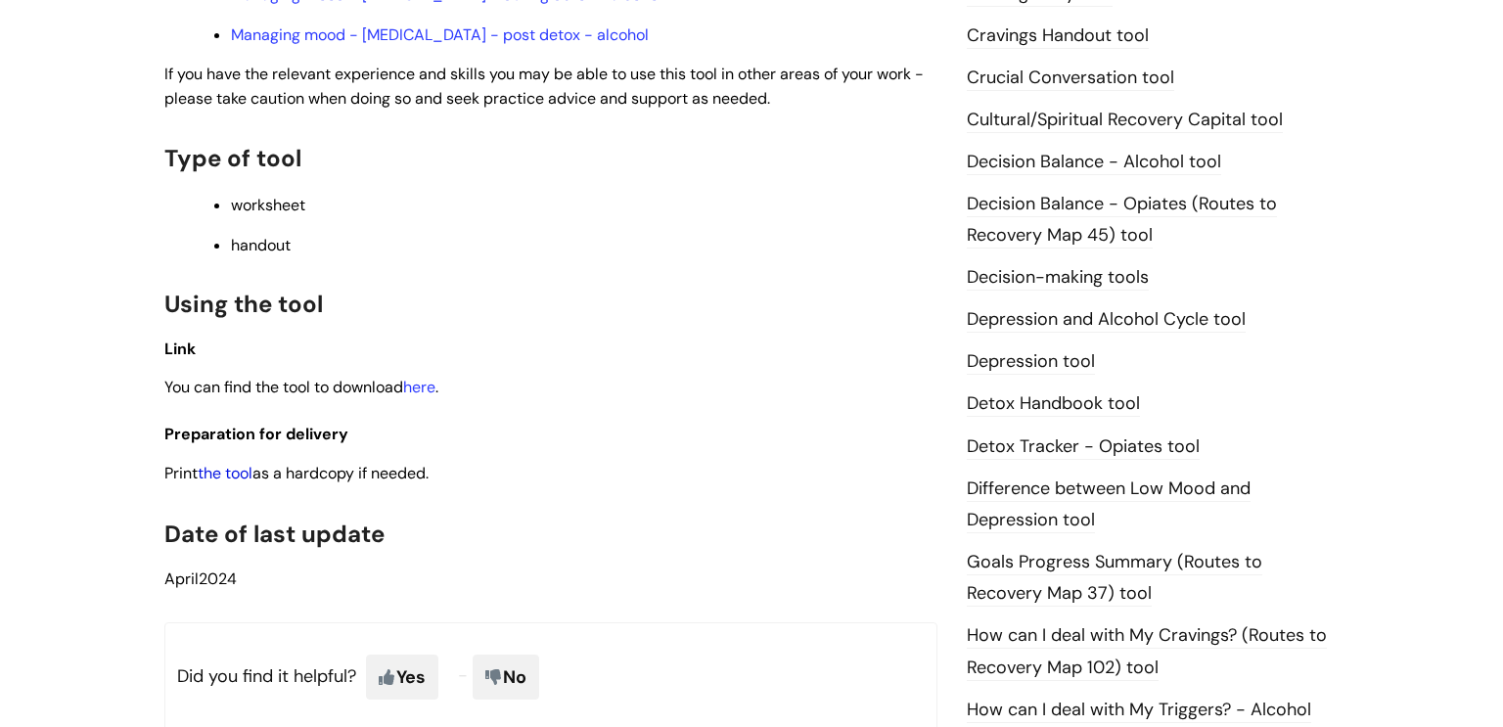
click at [238, 463] on link "the tool" at bounding box center [225, 473] width 55 height 21
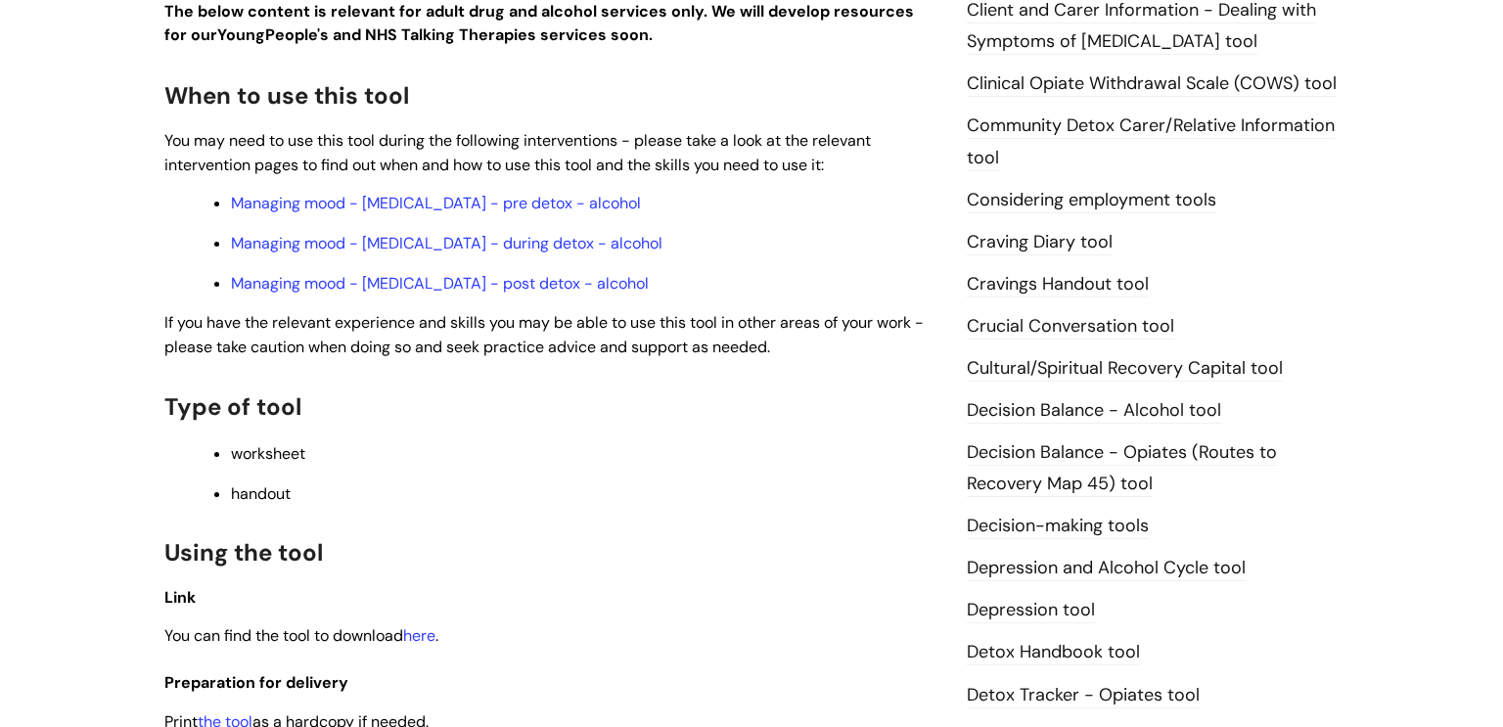
scroll to position [622, 0]
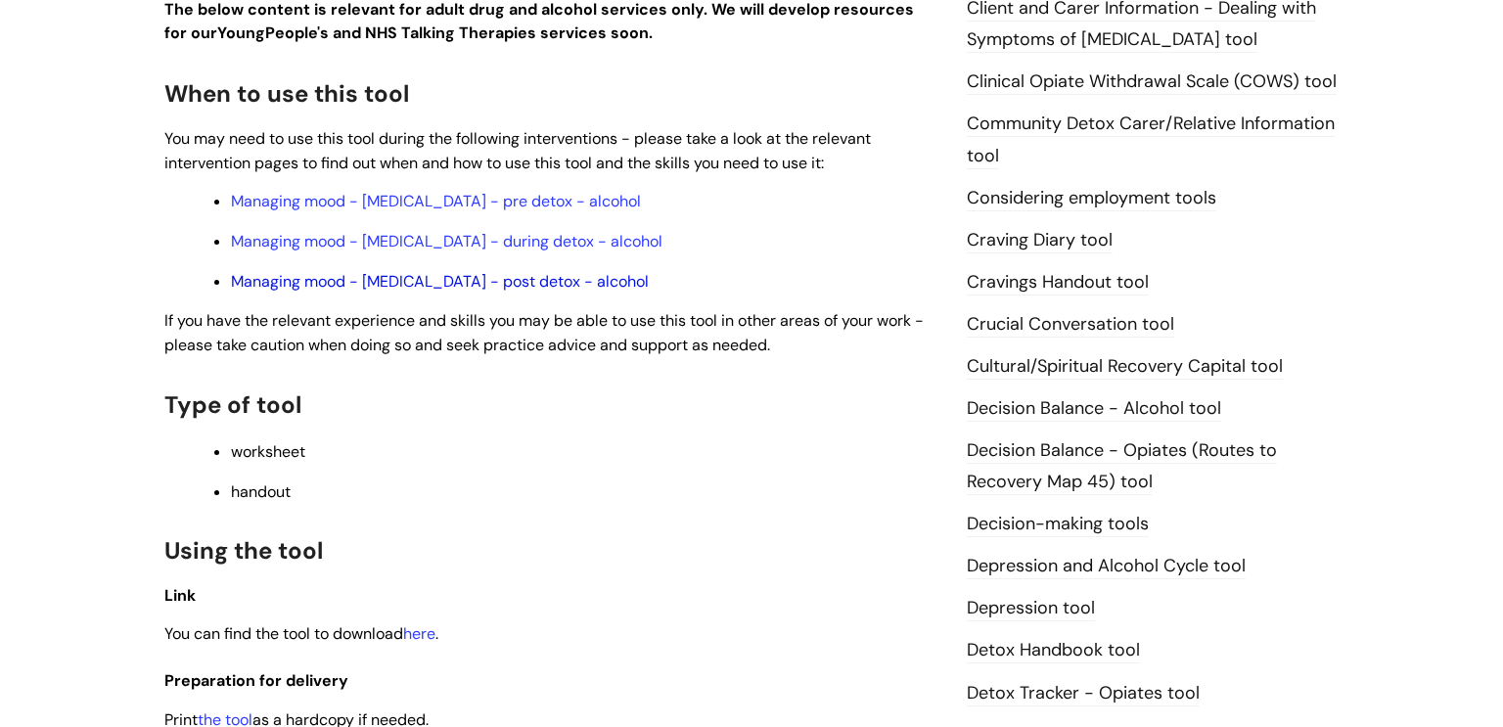
click at [462, 271] on link "Managing mood - depression - post detox - alcohol" at bounding box center [440, 281] width 418 height 21
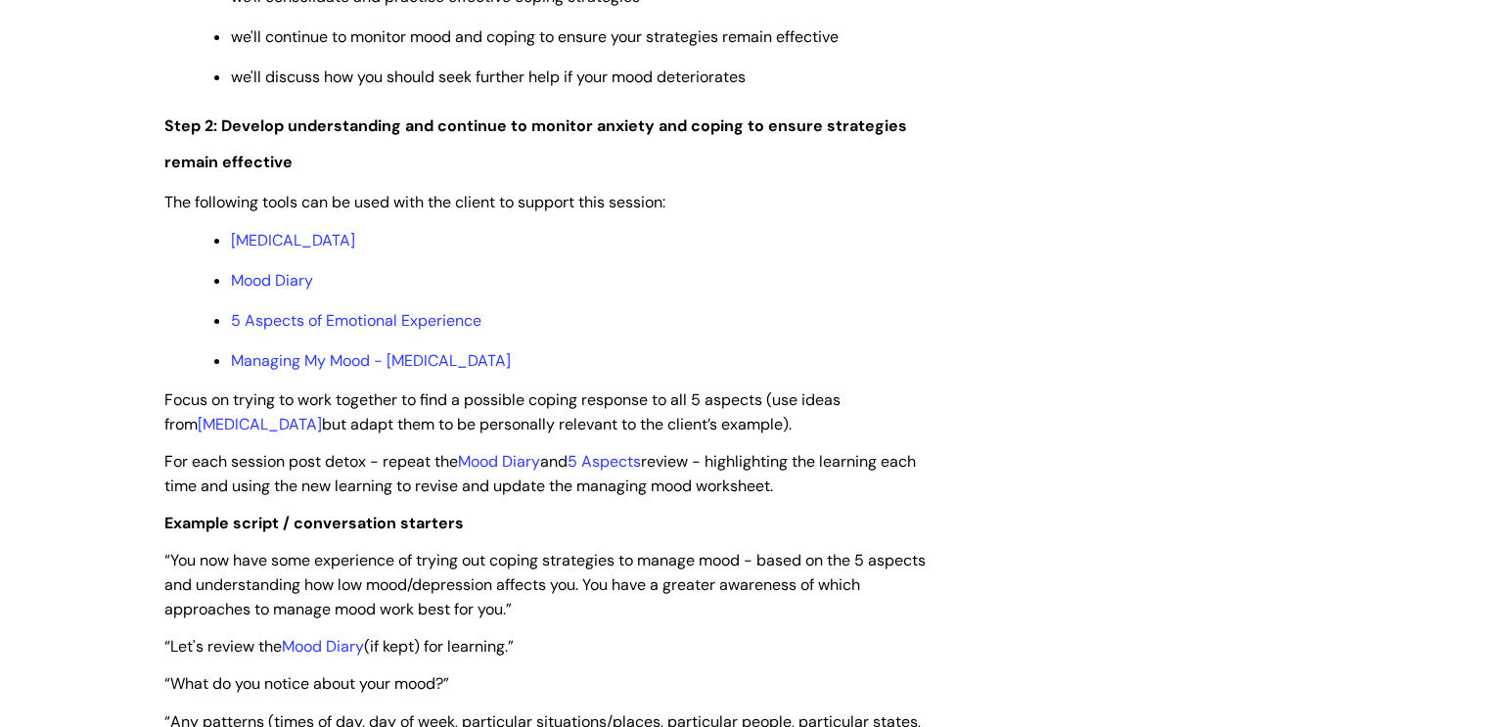
scroll to position [2921, 0]
click at [256, 250] on link "[MEDICAL_DATA]" at bounding box center [293, 239] width 124 height 21
click at [402, 330] on link "5 Aspects of Emotional Experience" at bounding box center [356, 319] width 251 height 21
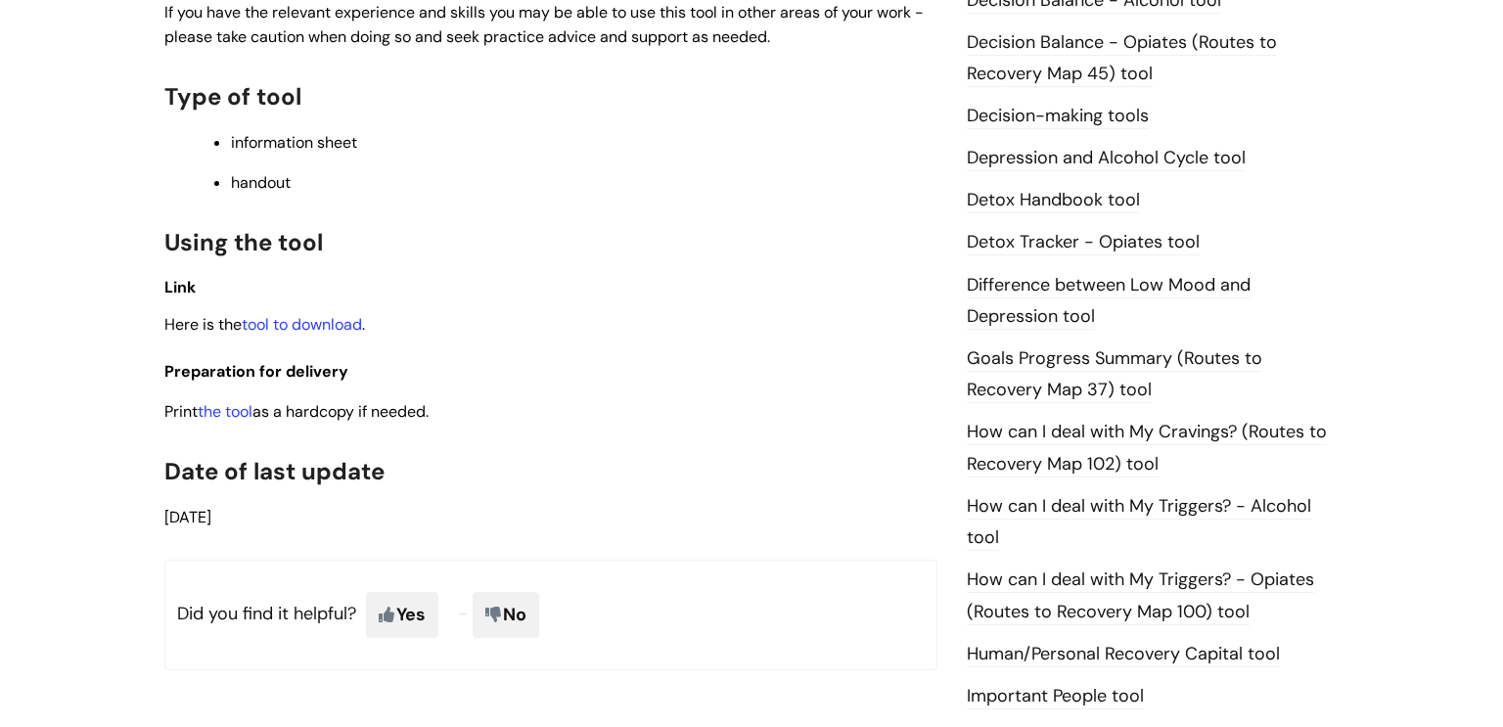
scroll to position [1034, 0]
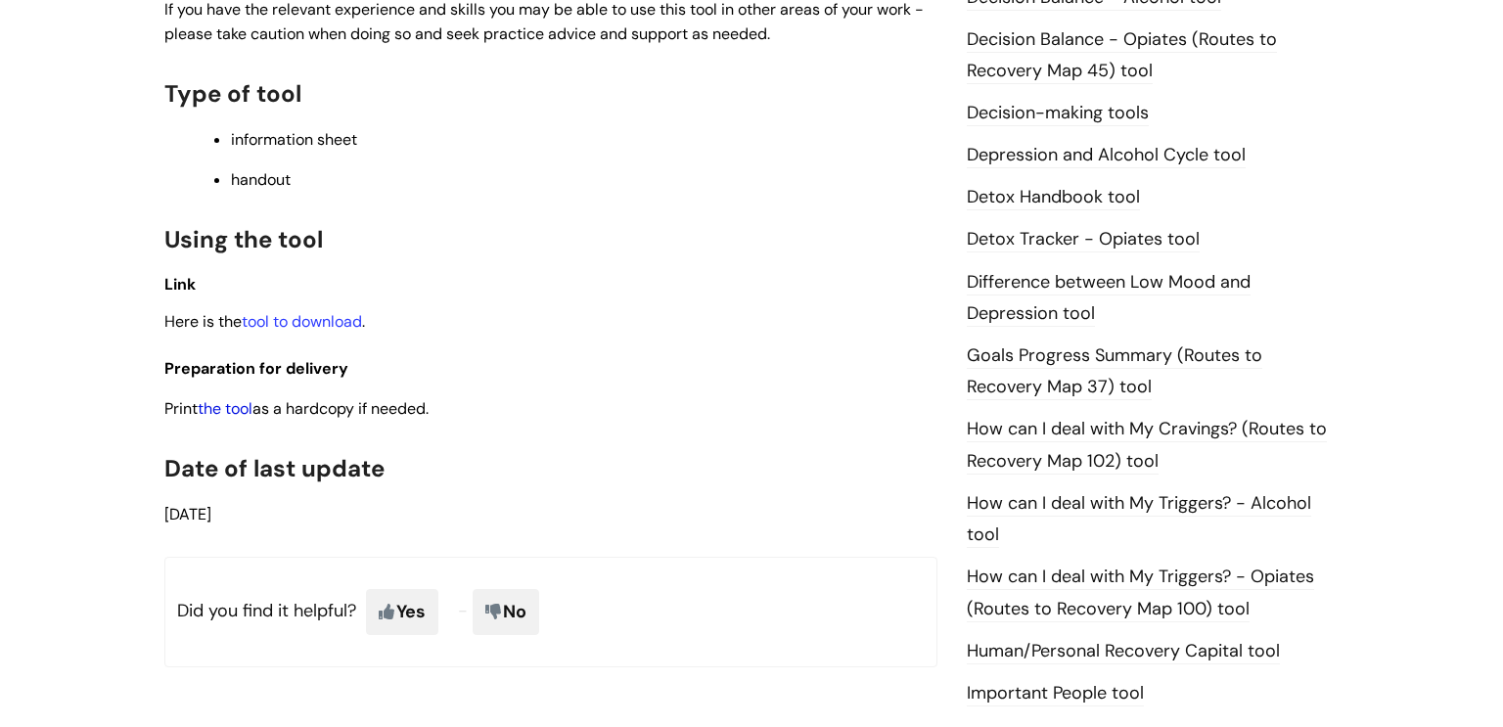
click at [241, 419] on link "the tool" at bounding box center [225, 408] width 55 height 21
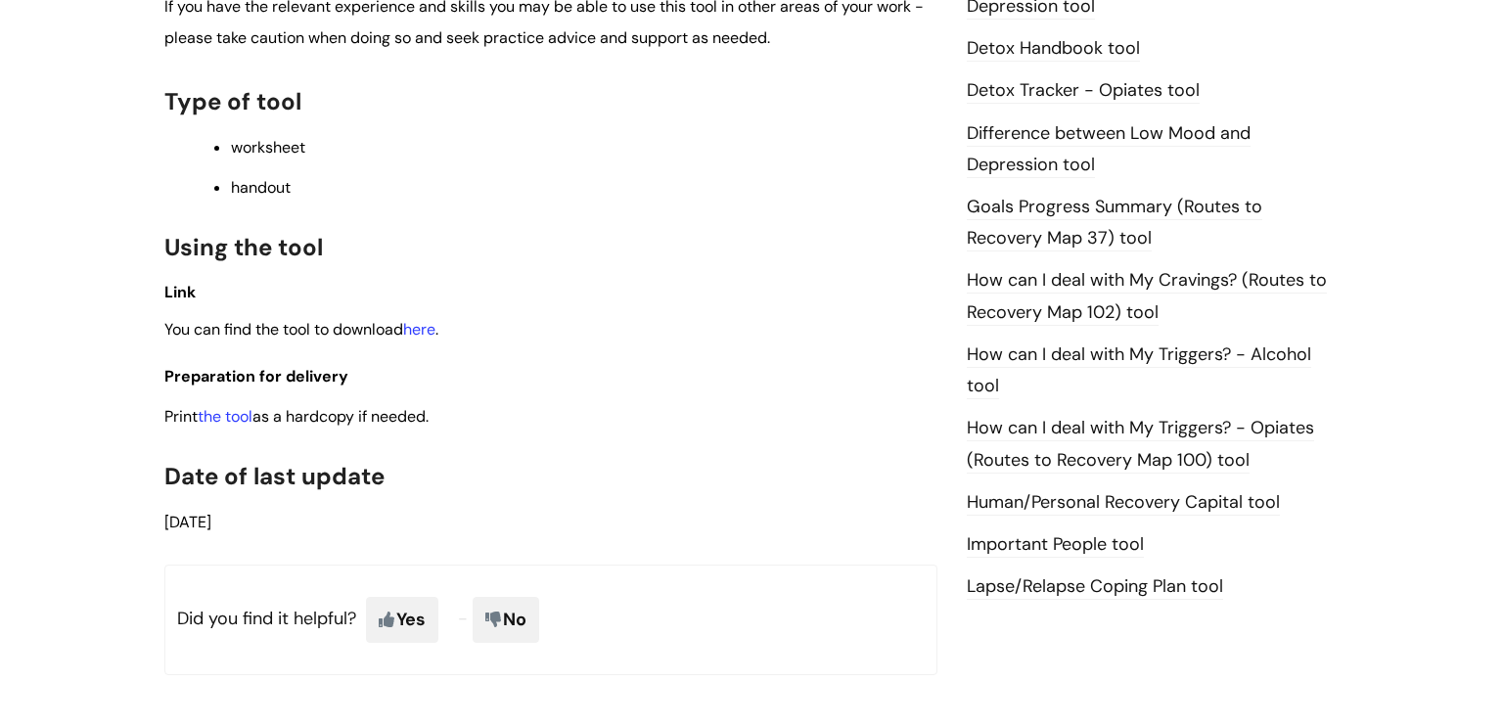
scroll to position [1186, 0]
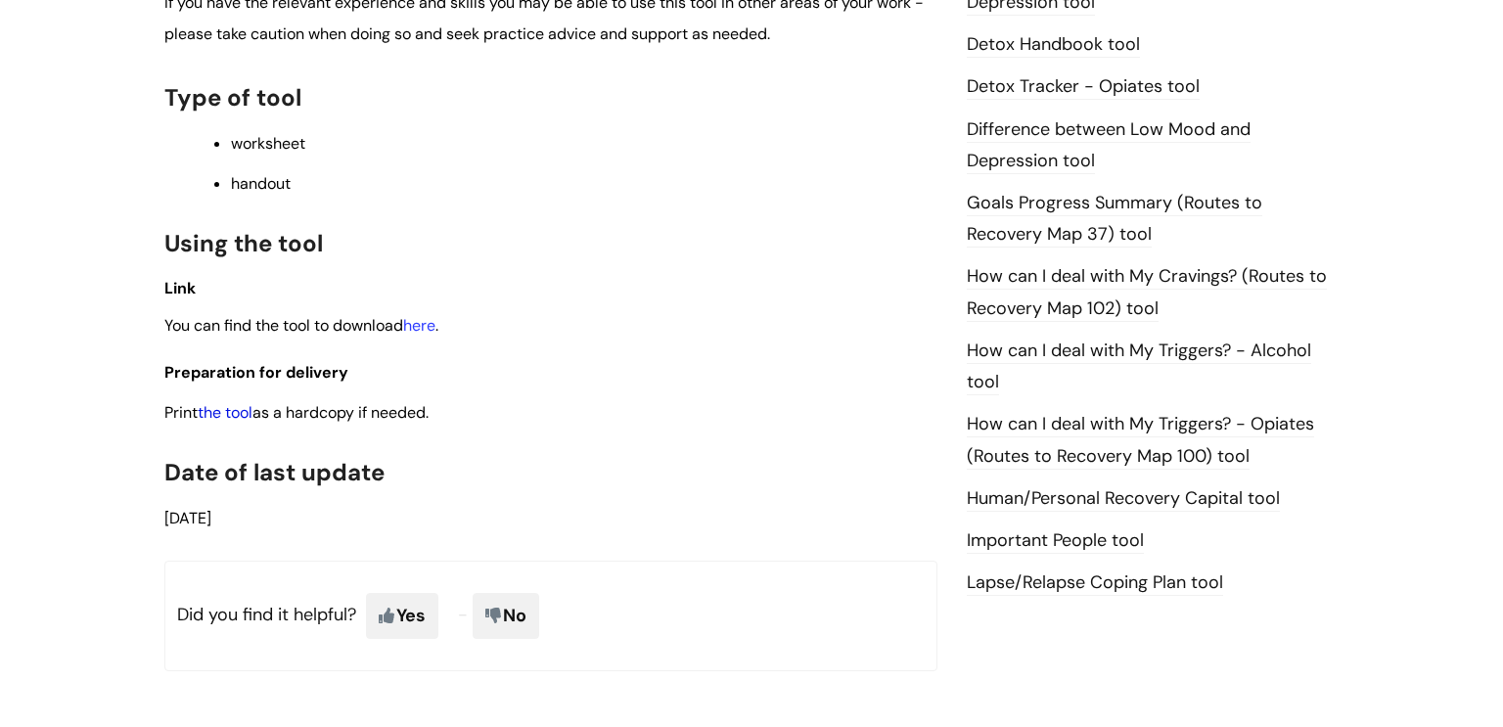
click at [238, 421] on link "the tool" at bounding box center [225, 412] width 55 height 21
